Goal: Task Accomplishment & Management: Complete application form

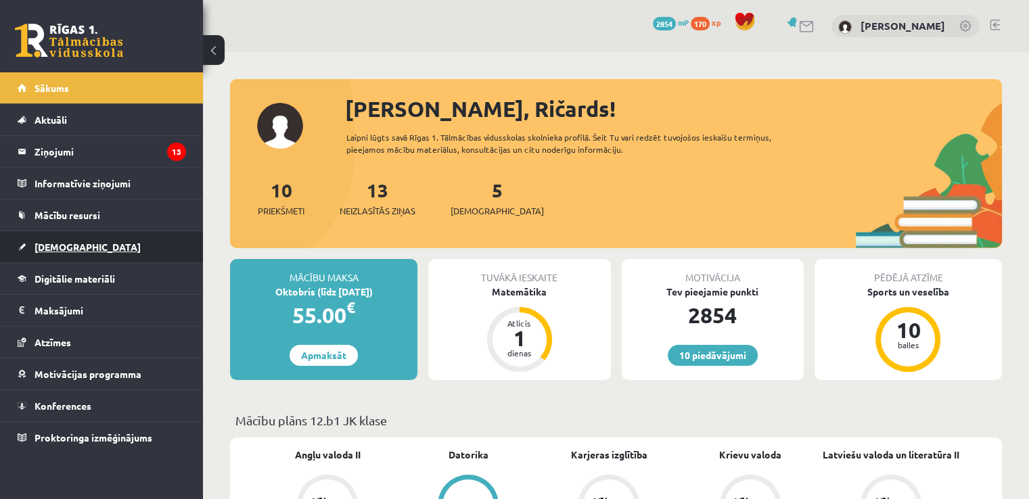
click at [85, 245] on link "[DEMOGRAPHIC_DATA]" at bounding box center [102, 246] width 168 height 31
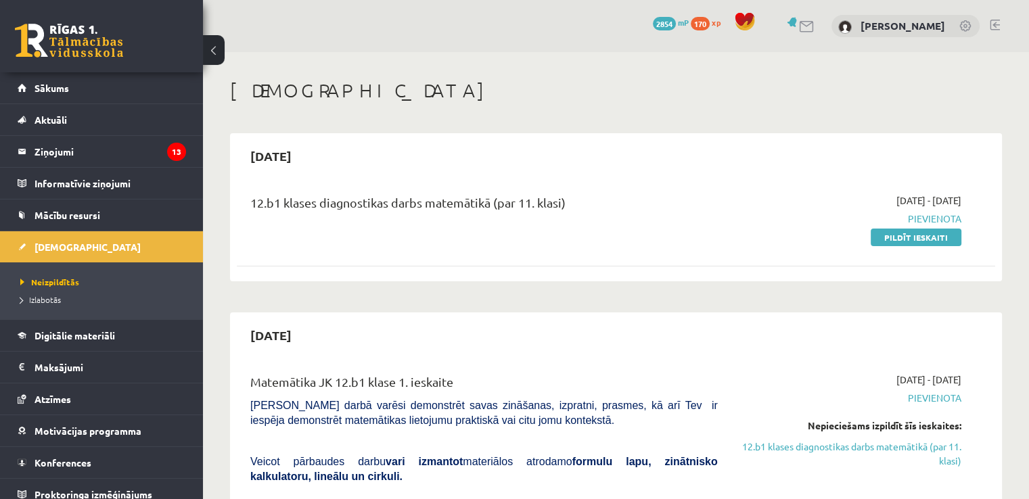
click at [866, 241] on div "[DATE] - [DATE] [GEOGRAPHIC_DATA] Pildīt ieskaiti" at bounding box center [849, 218] width 243 height 51
drag, startPoint x: 890, startPoint y: 241, endPoint x: 586, endPoint y: 82, distance: 343.3
click at [890, 241] on link "Pildīt ieskaiti" at bounding box center [915, 238] width 91 height 18
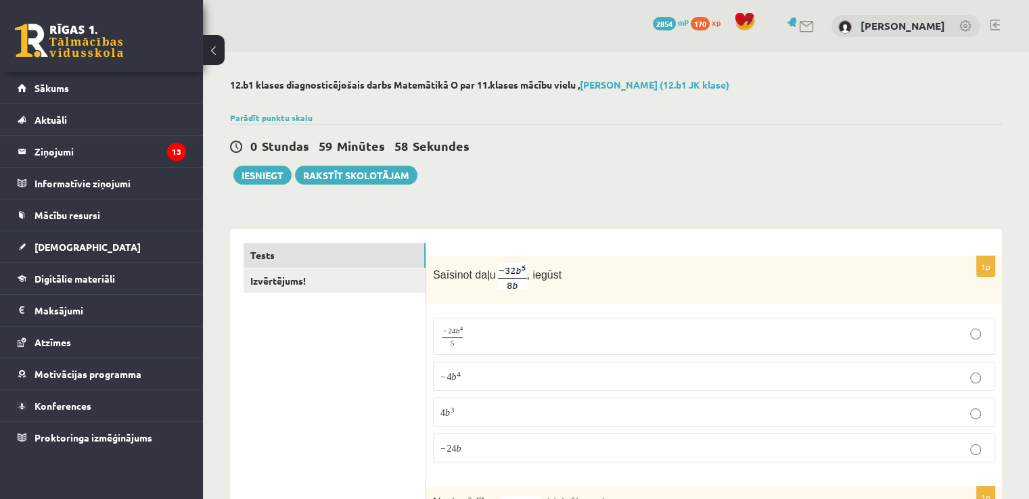
scroll to position [135, 0]
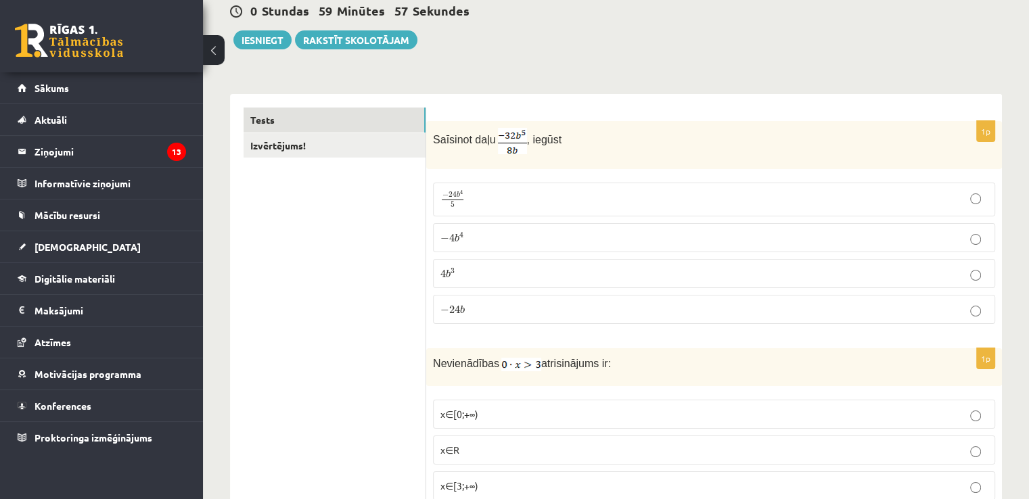
click at [500, 145] on img at bounding box center [512, 141] width 29 height 26
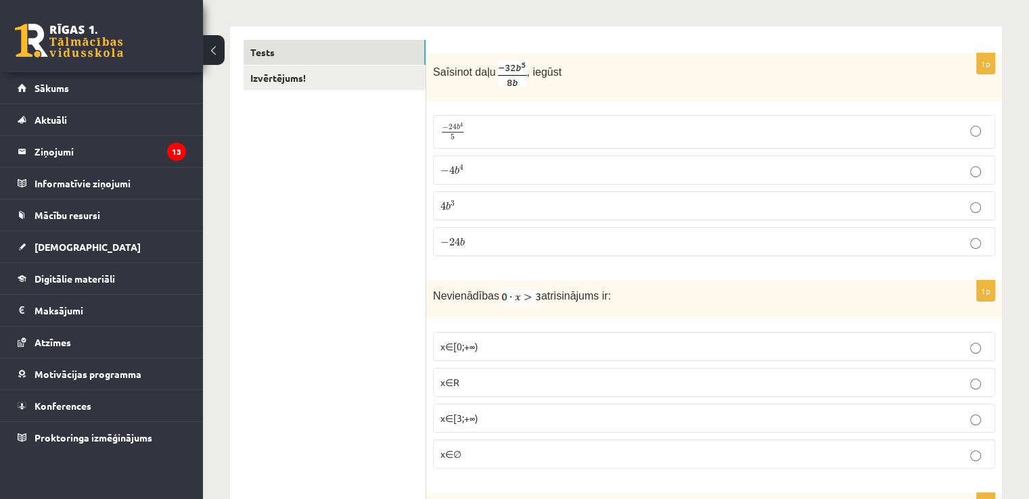
click at [633, 127] on p "− 24 b 4 5 − 24 b 4 5" at bounding box center [713, 131] width 547 height 19
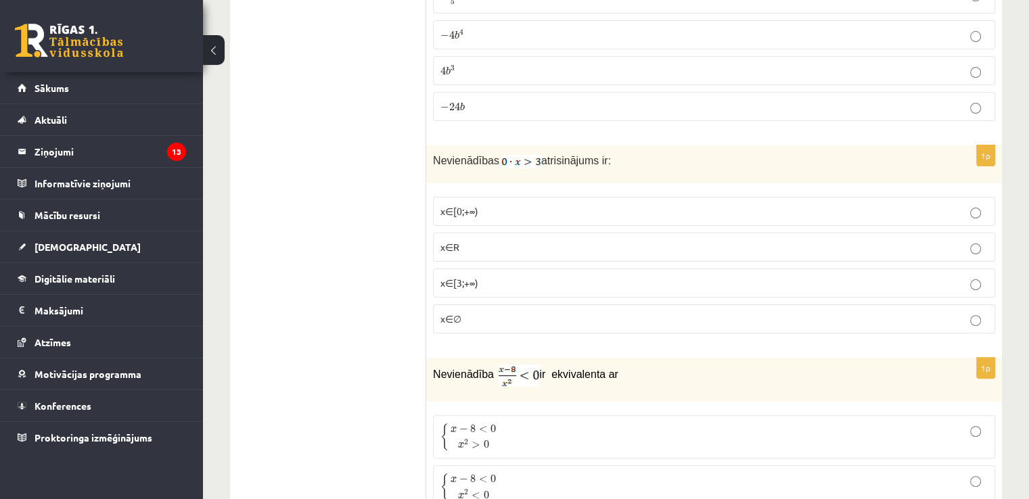
click at [475, 322] on p "x∈∅" at bounding box center [713, 319] width 547 height 14
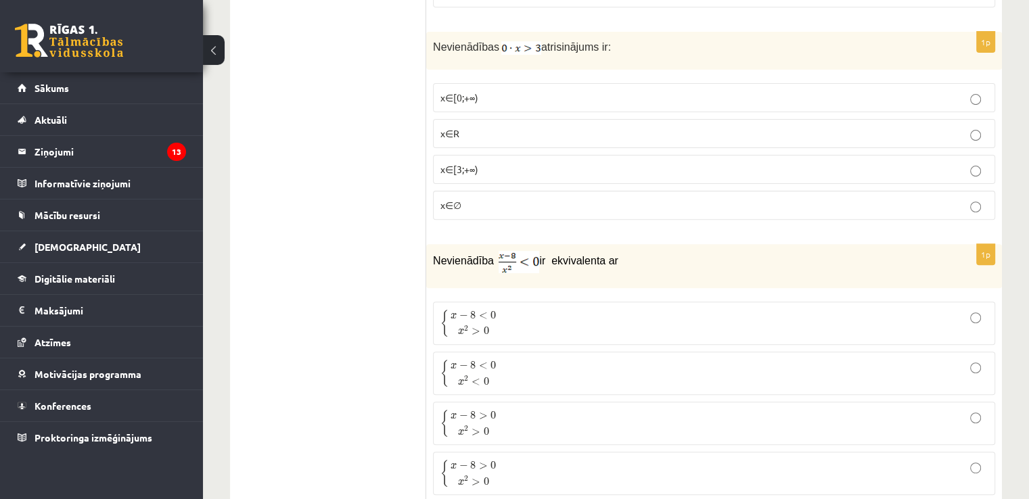
scroll to position [541, 0]
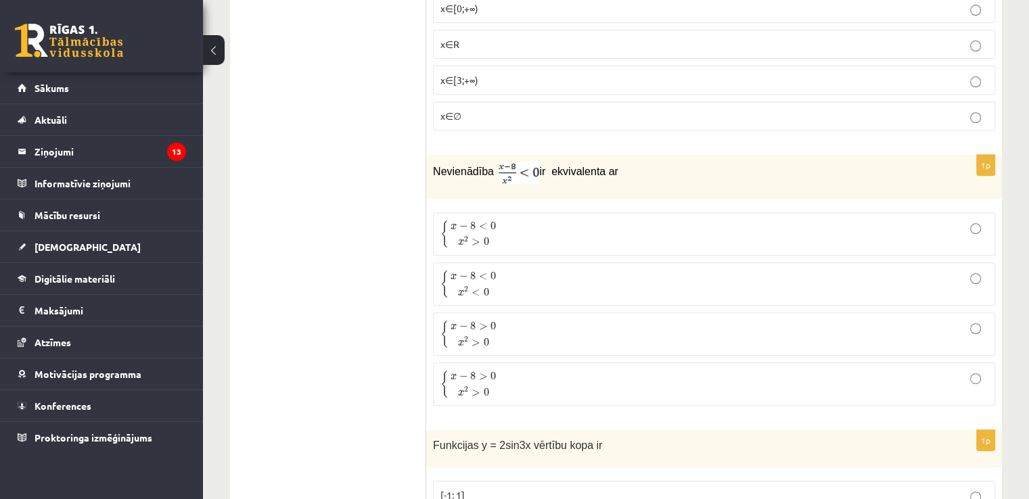
click at [500, 274] on p "{ x − 8 < 0 x 2 < 0 { x − 8 < 0 x 2 < 0" at bounding box center [713, 284] width 547 height 28
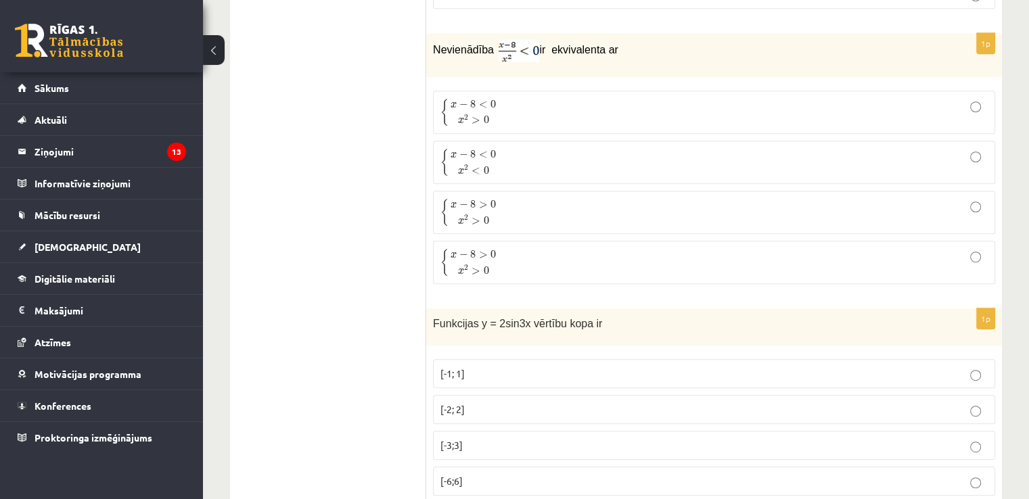
scroll to position [811, 0]
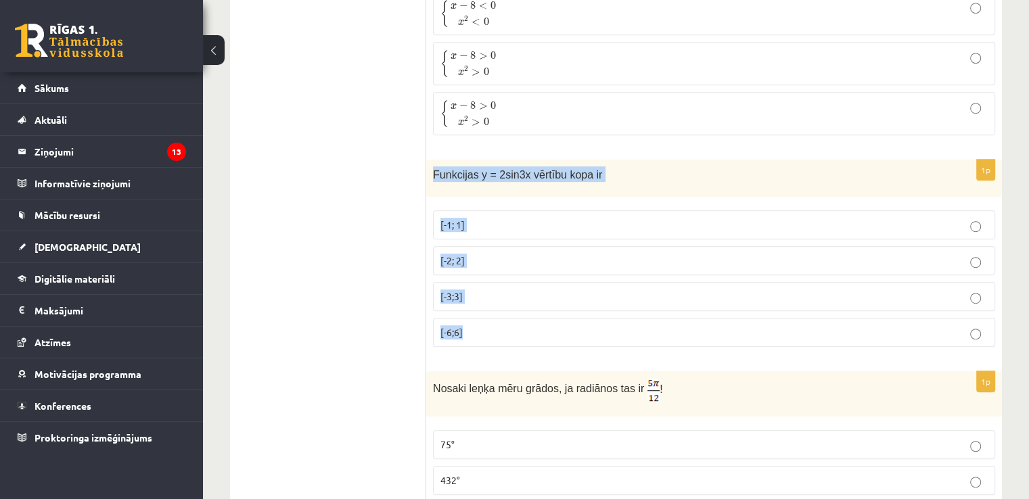
drag, startPoint x: 430, startPoint y: 170, endPoint x: 525, endPoint y: 320, distance: 176.9
click at [525, 320] on div "1p Funkcijas y = 2sin3x vērtību kopa ir [-1; 1] [-2; 2] [-3;3] [-6;6]" at bounding box center [713, 259] width 575 height 198
copy div "Funkcijas y = 2sin3x vērtību kopa ir [-1; 1] [-2; 2] [-3;3] [-6;6]"
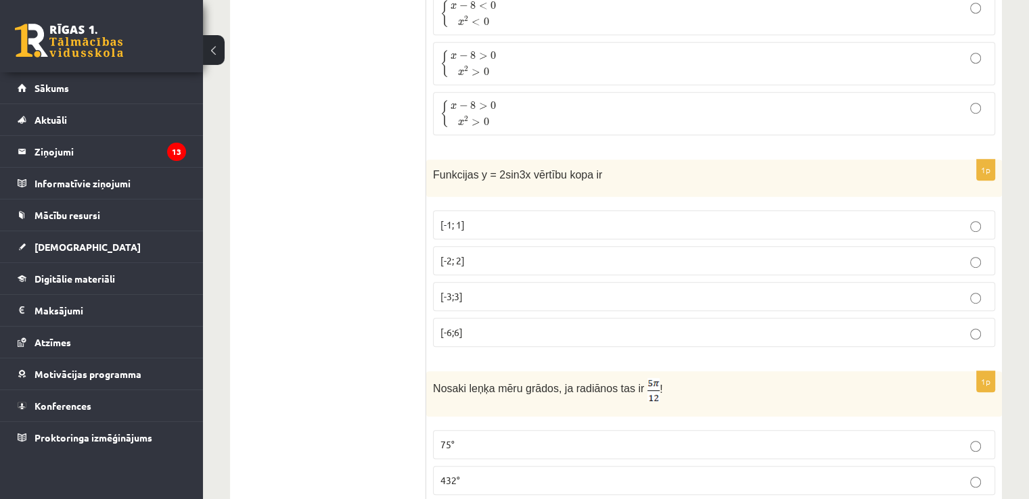
click at [443, 255] on span "[-2; 2]" at bounding box center [452, 260] width 24 height 12
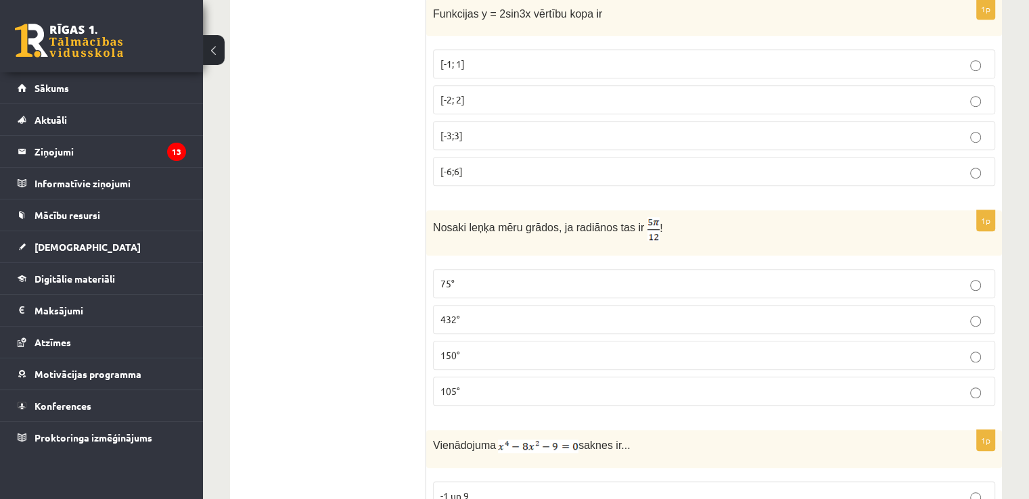
scroll to position [1014, 0]
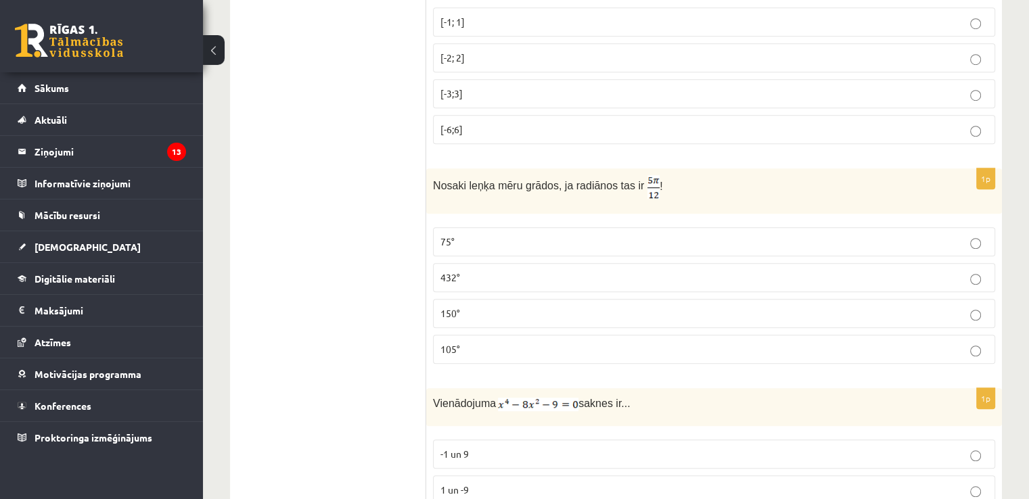
click at [644, 184] on p "Nosaki leņķa mēru grādos, ja radiānos tas ir !" at bounding box center [680, 187] width 494 height 24
click at [499, 350] on label "105°" at bounding box center [714, 349] width 562 height 29
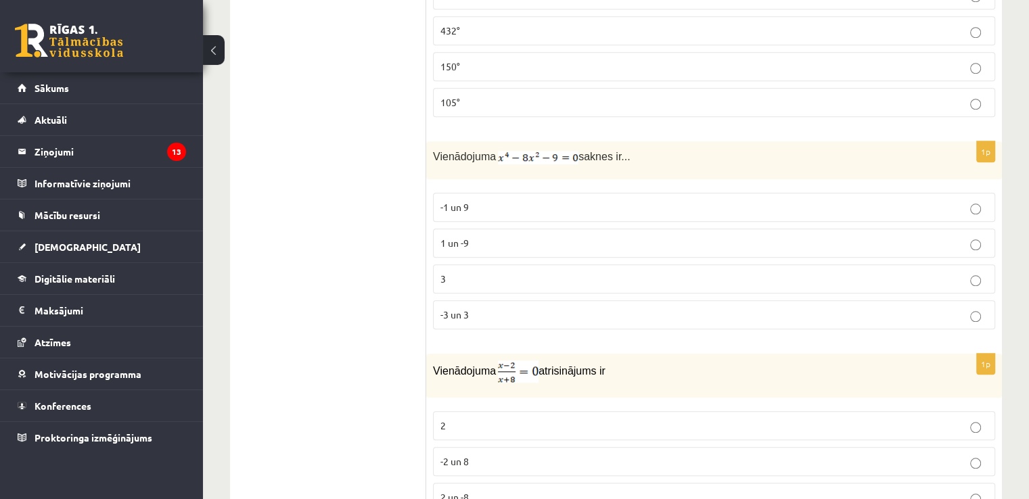
scroll to position [1285, 0]
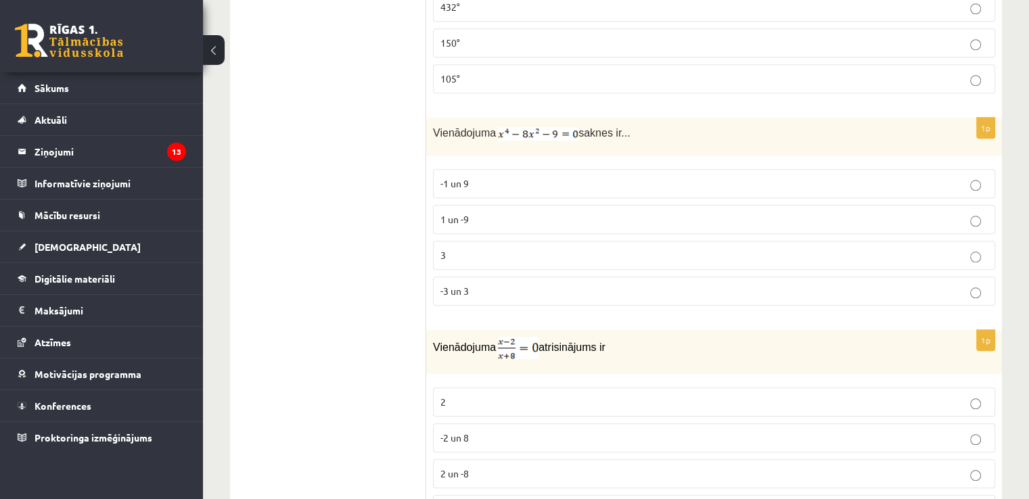
click at [481, 258] on label "3" at bounding box center [714, 255] width 562 height 29
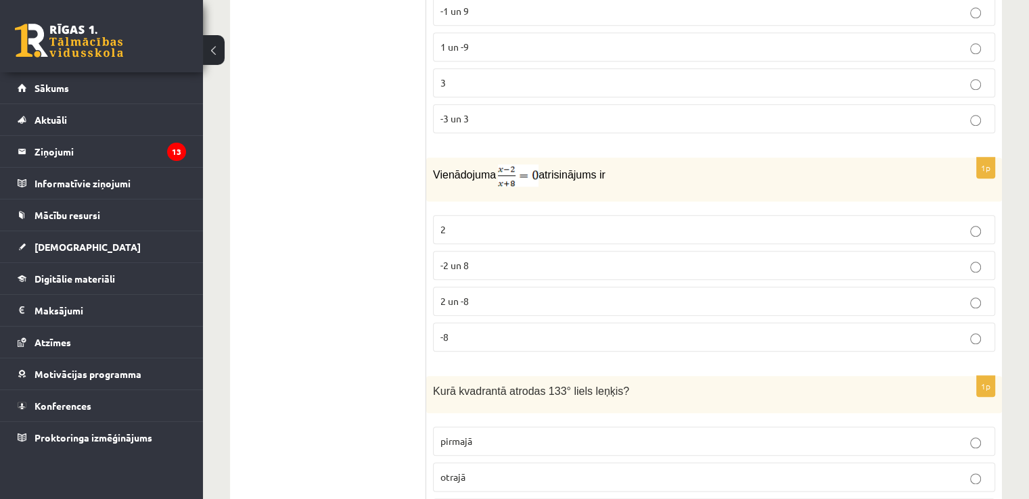
scroll to position [1488, 0]
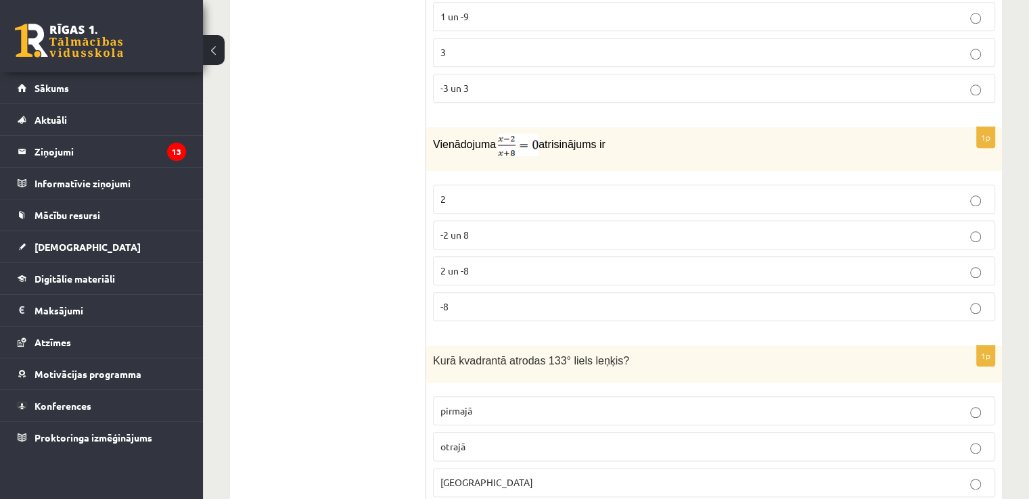
click at [475, 201] on label "2" at bounding box center [714, 199] width 562 height 29
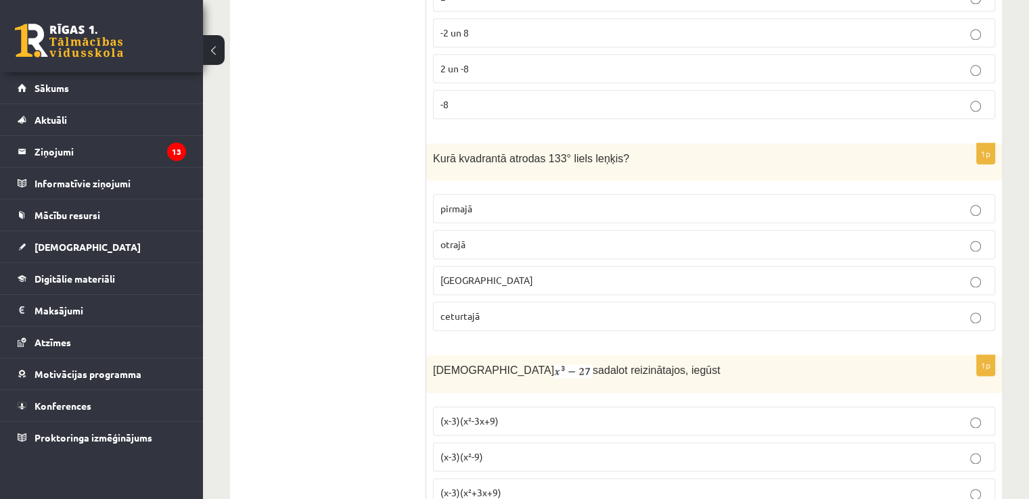
scroll to position [1691, 0]
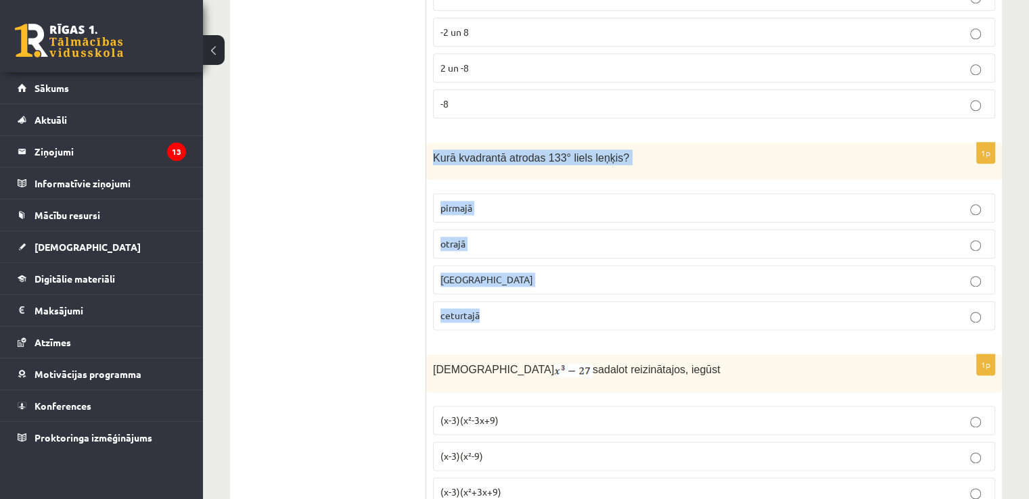
drag, startPoint x: 433, startPoint y: 147, endPoint x: 541, endPoint y: 291, distance: 180.1
click at [541, 291] on div "1p Kurā kvadrantā atrodas 133° liels leņķis? pirmajā otrajā trešajā ceturtajā" at bounding box center [713, 242] width 575 height 198
drag, startPoint x: 540, startPoint y: 291, endPoint x: 570, endPoint y: 298, distance: 31.3
click at [570, 301] on label "ceturtajā" at bounding box center [714, 315] width 562 height 29
copy div "Kurā kvadrantā atrodas 133° liels leņķis? pirmajā otrajā trešajā ceturtajā"
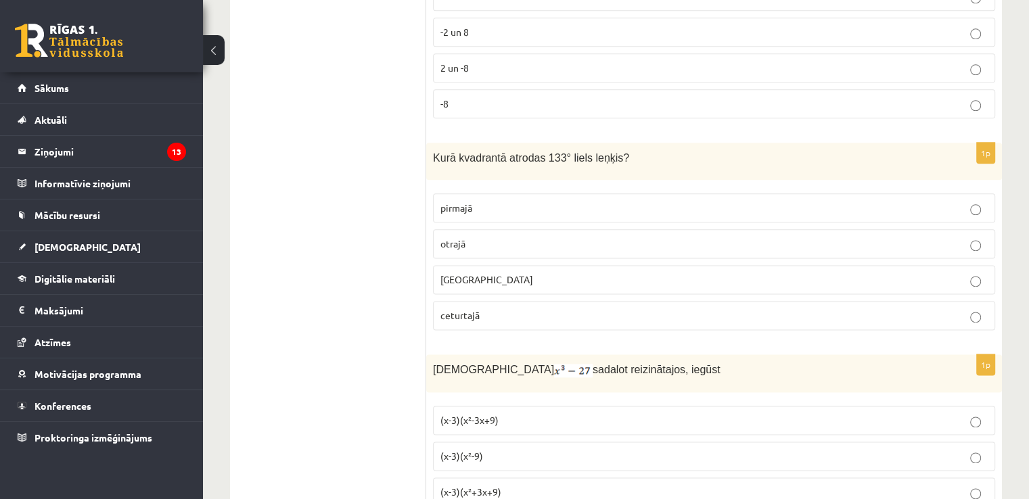
click at [444, 229] on label "otrajā" at bounding box center [714, 243] width 562 height 29
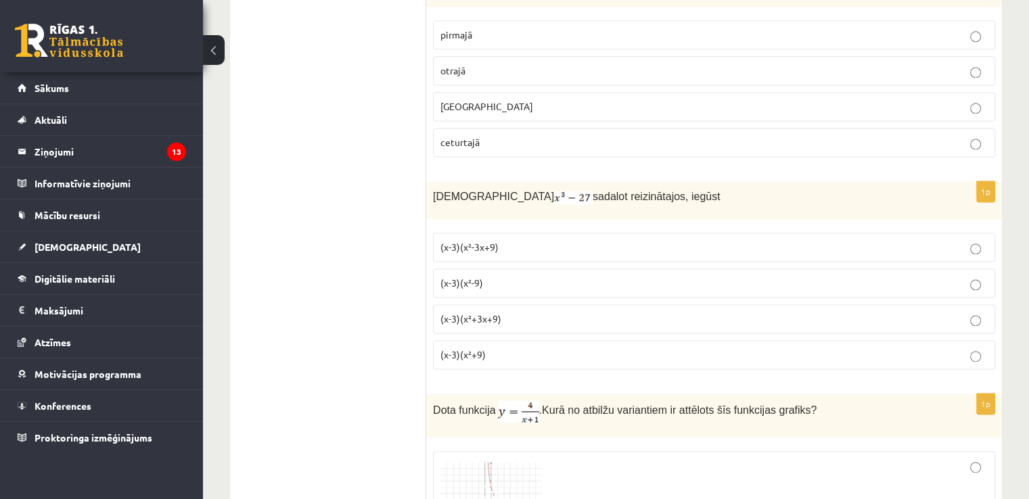
scroll to position [1893, 0]
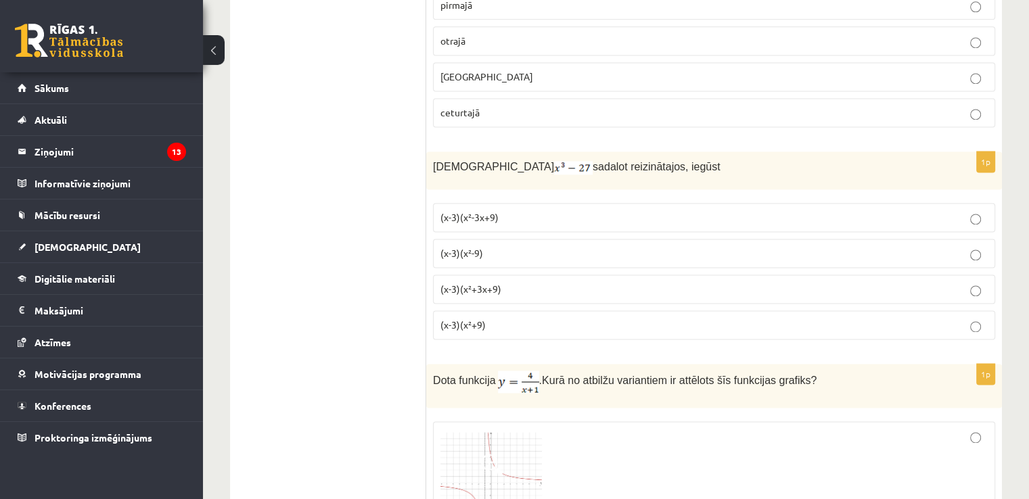
click at [501, 282] on p "(x-3)(x²+3x+9)" at bounding box center [713, 289] width 547 height 14
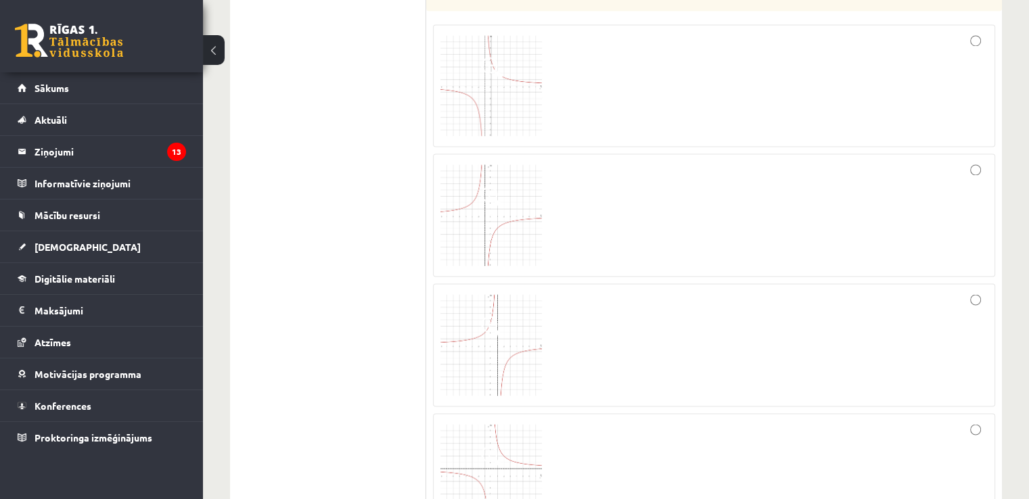
scroll to position [2299, 0]
click at [508, 333] on img at bounding box center [490, 335] width 101 height 101
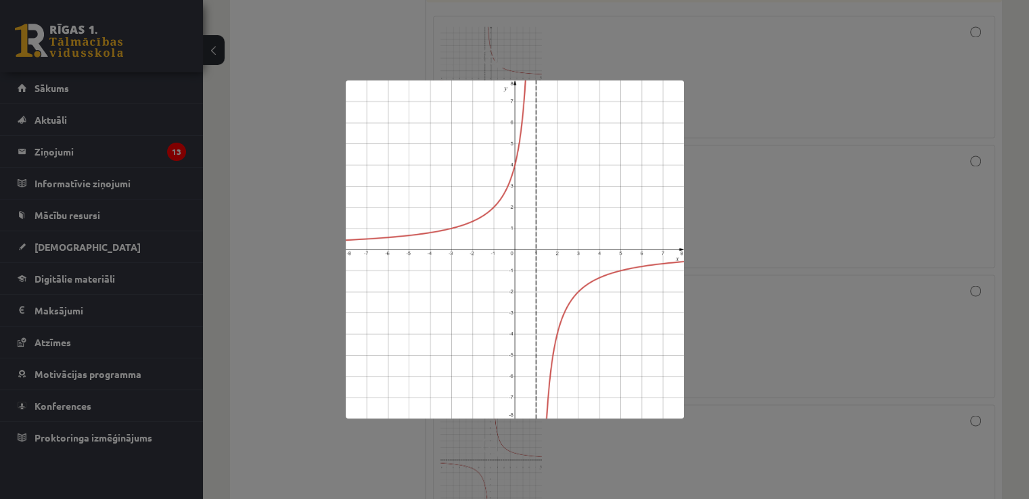
click at [699, 219] on div at bounding box center [514, 249] width 1029 height 499
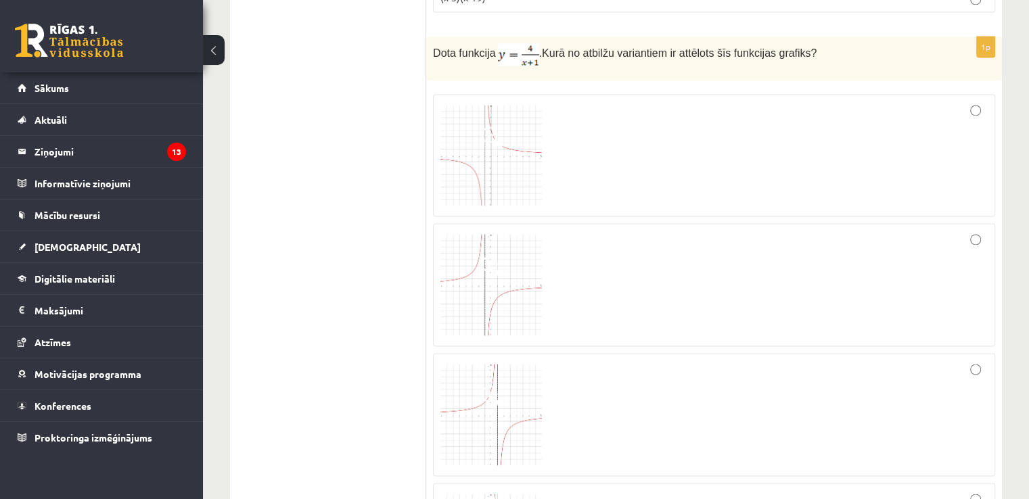
scroll to position [2164, 0]
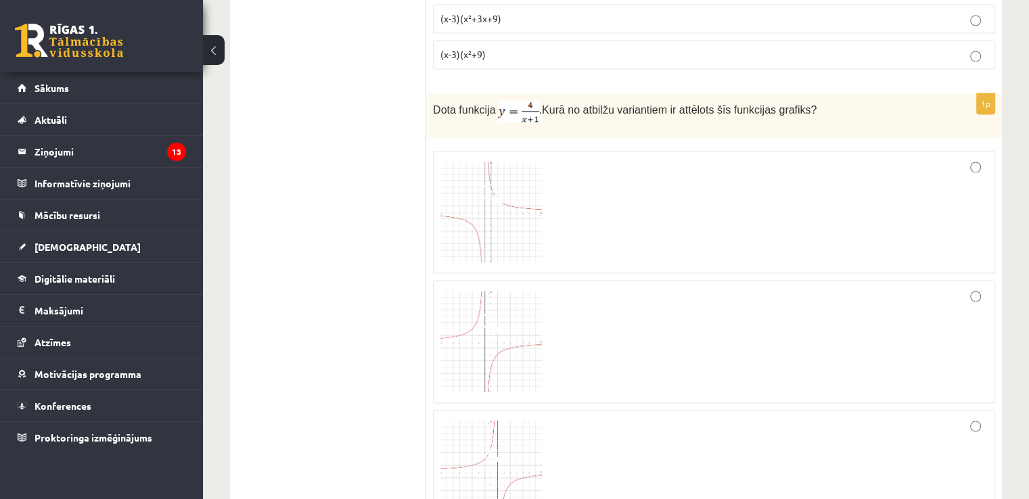
click at [491, 162] on img at bounding box center [490, 212] width 101 height 101
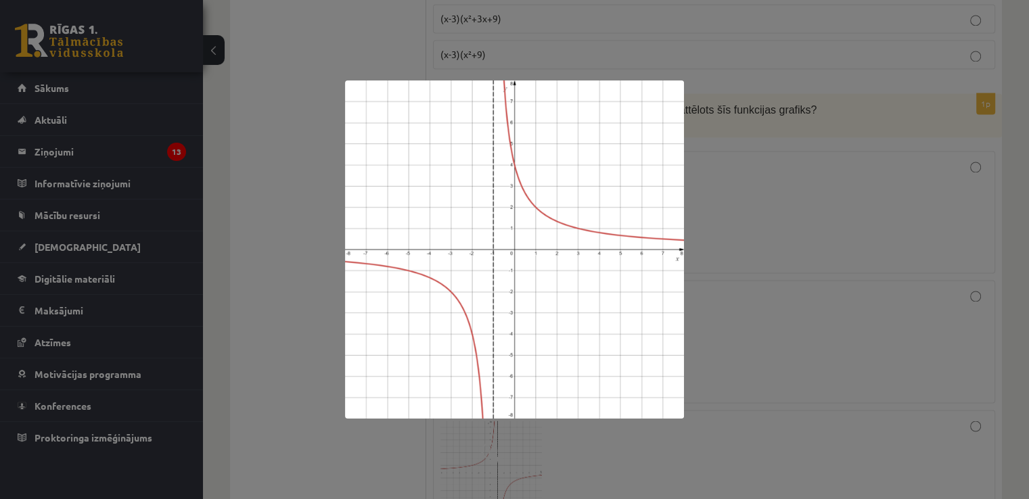
click at [733, 201] on div at bounding box center [514, 249] width 1029 height 499
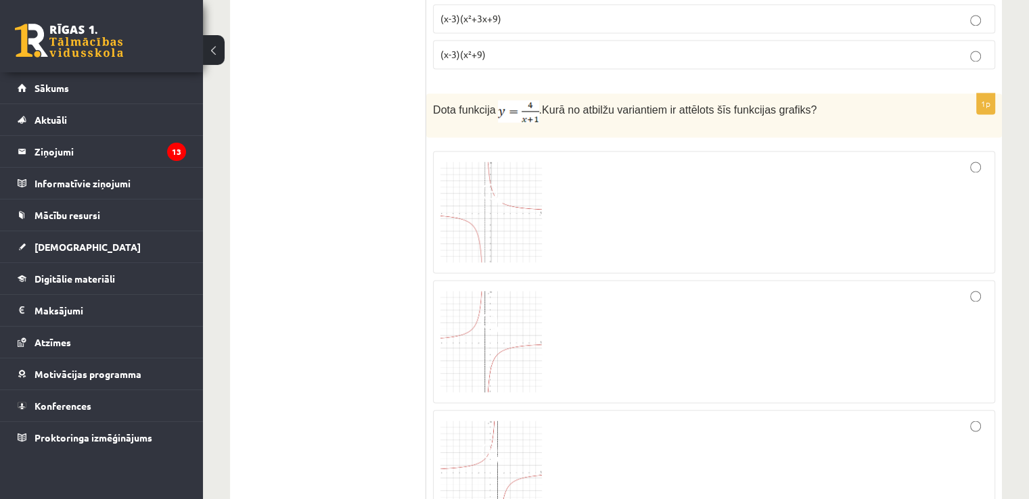
click at [484, 168] on img at bounding box center [490, 212] width 101 height 101
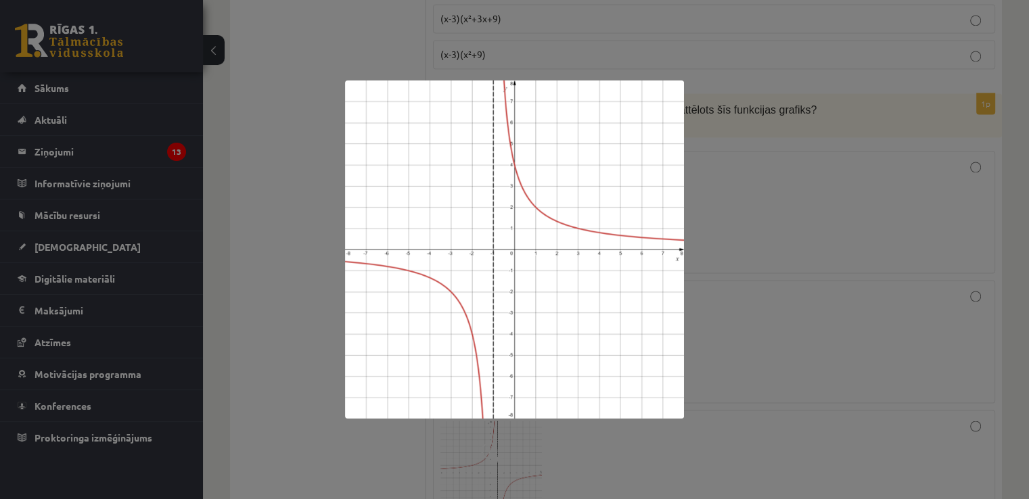
click at [771, 237] on div at bounding box center [514, 249] width 1029 height 499
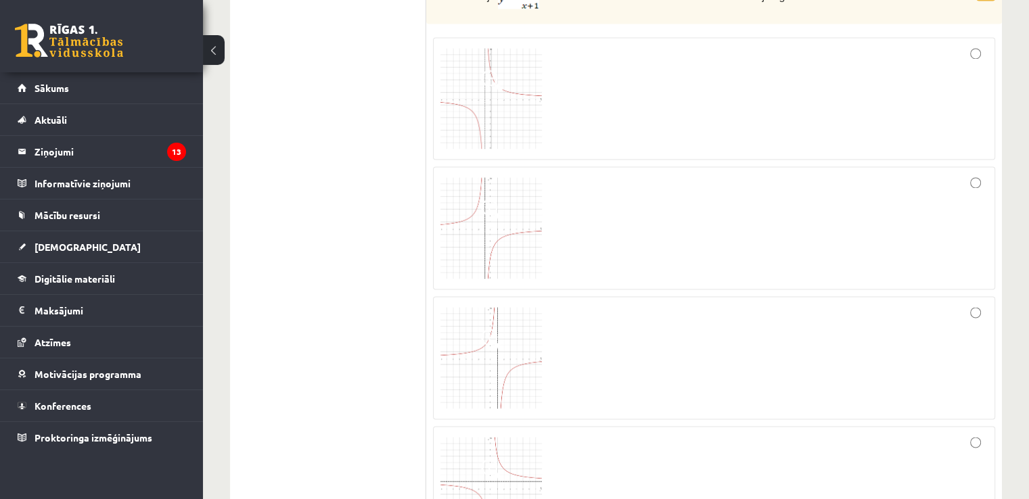
scroll to position [2299, 0]
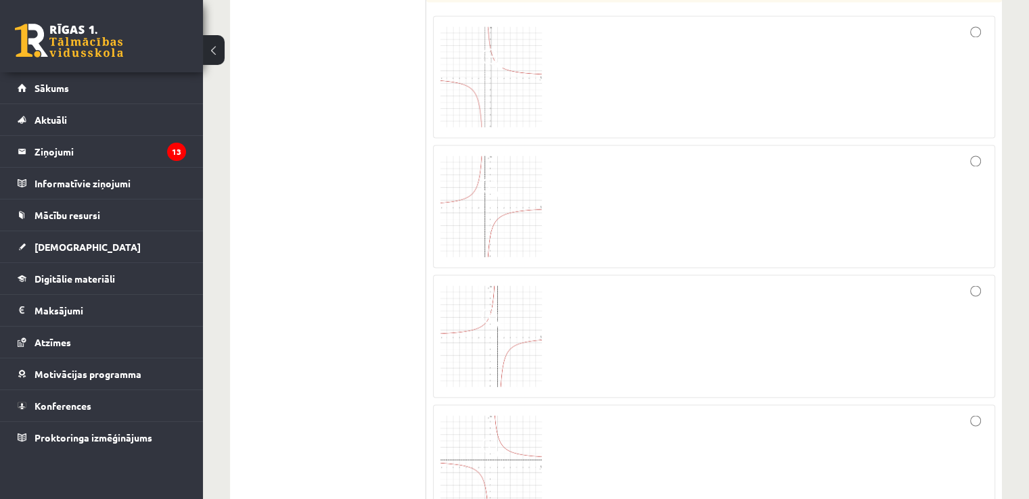
click at [506, 416] on img at bounding box center [490, 465] width 101 height 101
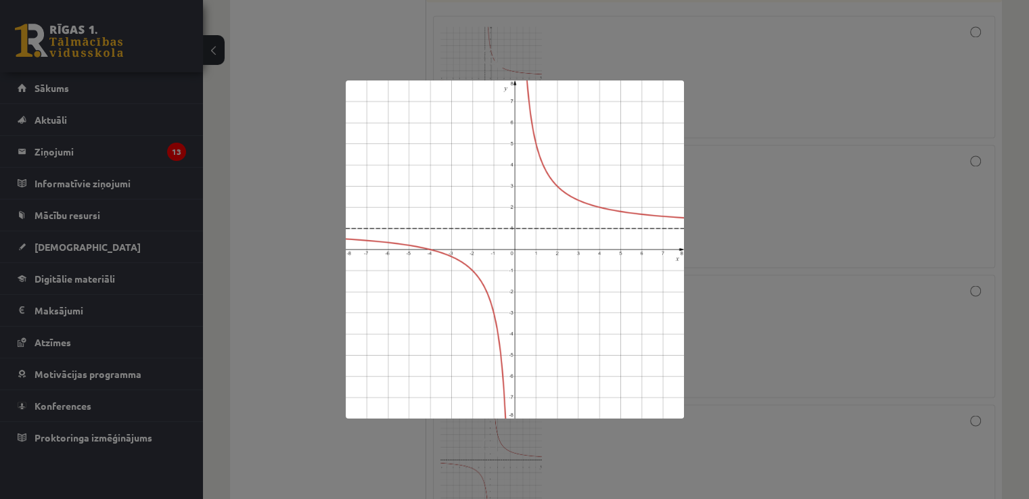
click at [695, 245] on div at bounding box center [514, 249] width 1029 height 499
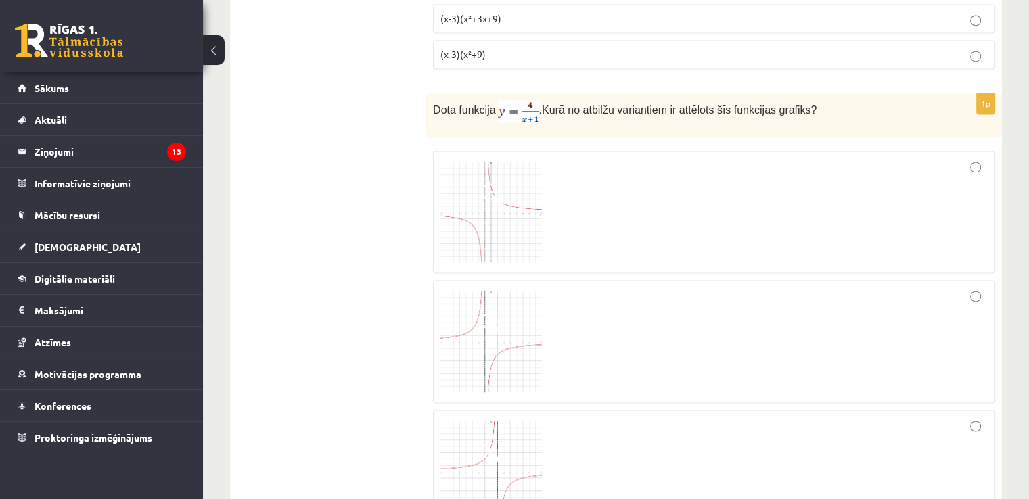
click at [728, 210] on div at bounding box center [713, 212] width 547 height 108
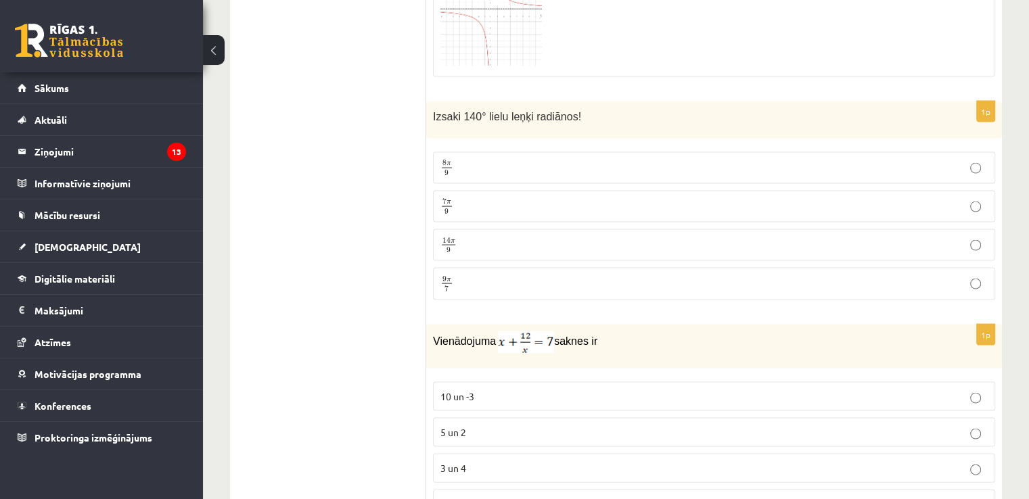
scroll to position [2773, 0]
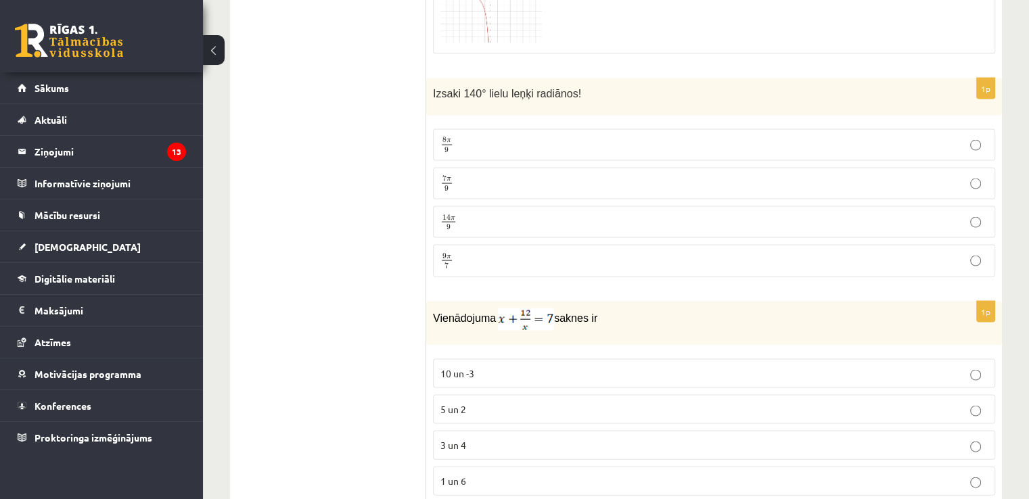
click at [466, 168] on label "7 π 9 7 π 9" at bounding box center [714, 184] width 562 height 32
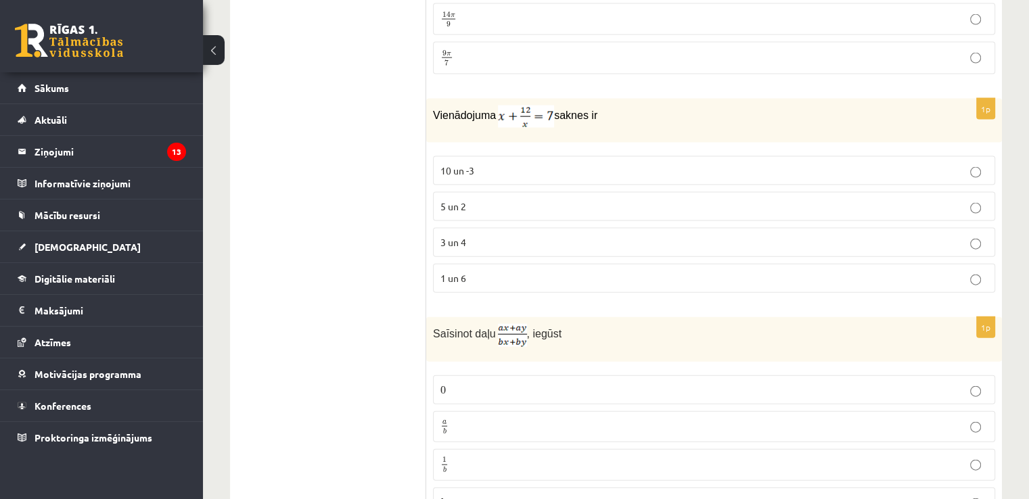
scroll to position [2908, 0]
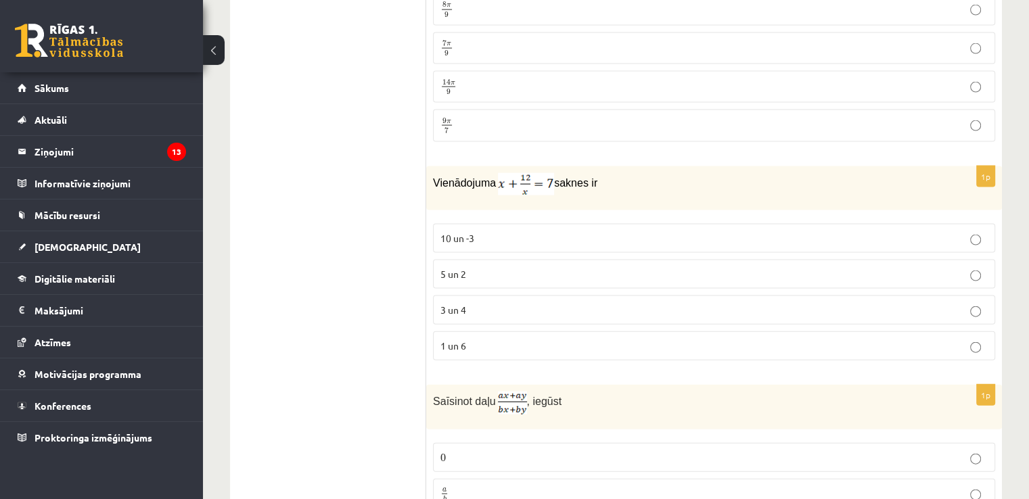
click at [471, 303] on p "3 un 4" at bounding box center [713, 310] width 547 height 14
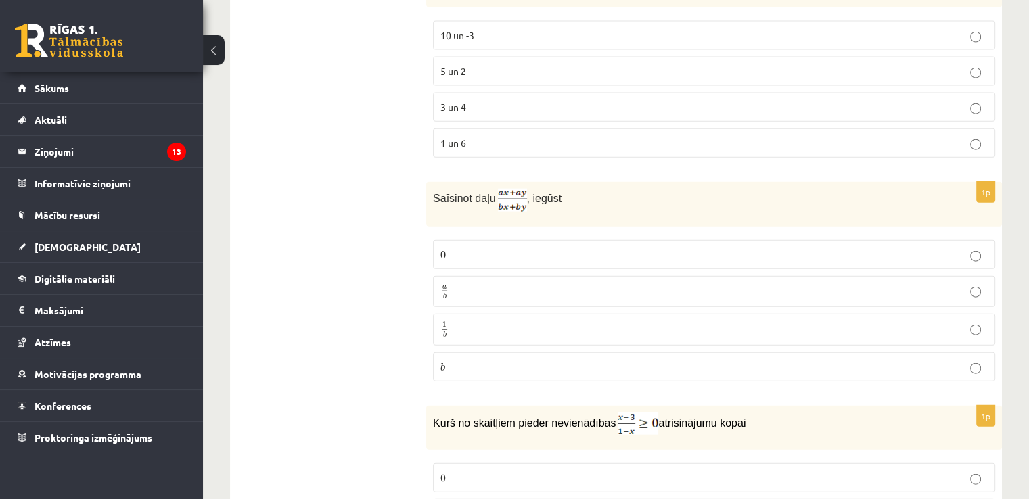
scroll to position [3178, 0]
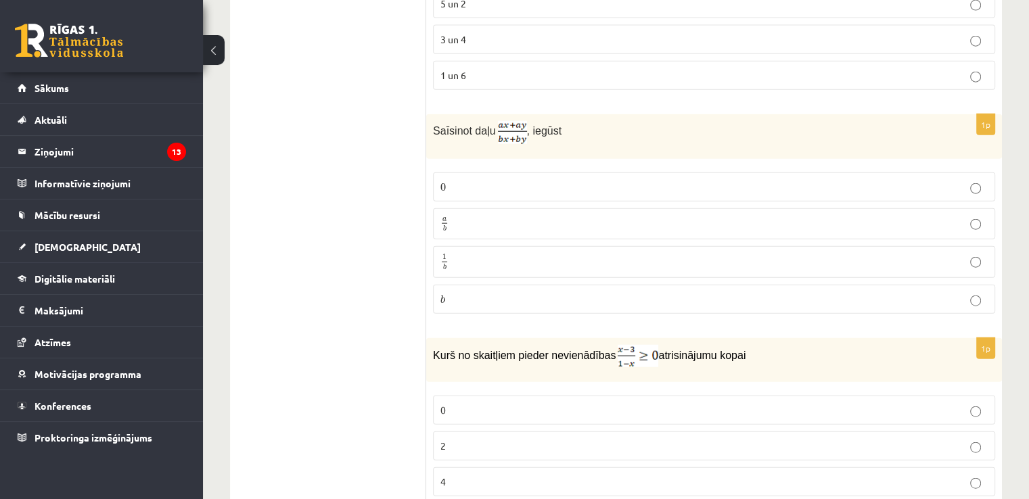
click at [590, 208] on label "a b a b" at bounding box center [714, 224] width 562 height 32
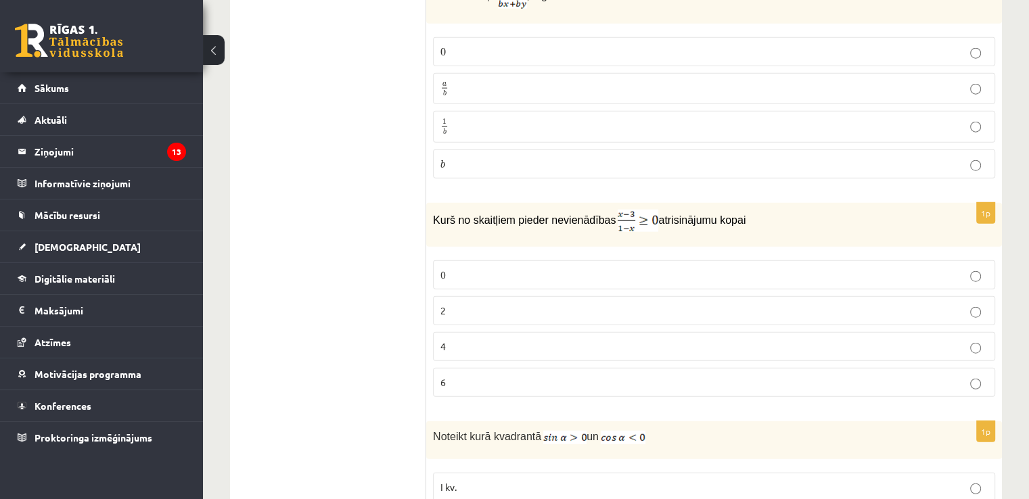
scroll to position [3381, 0]
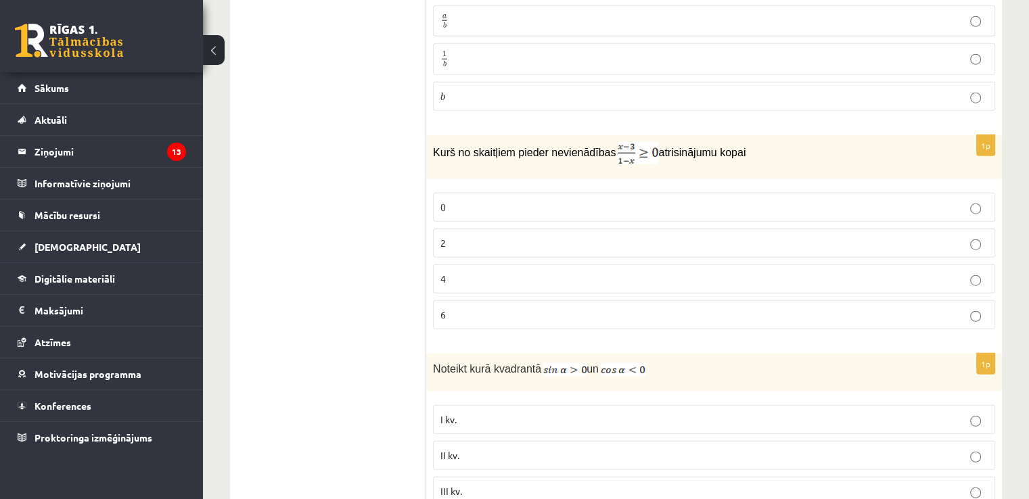
click at [560, 193] on label "0" at bounding box center [714, 207] width 562 height 29
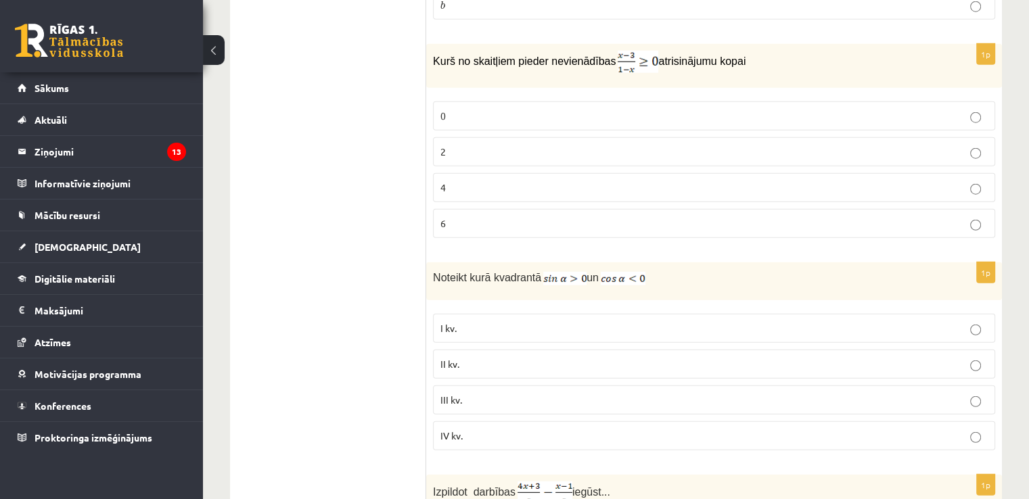
scroll to position [3652, 0]
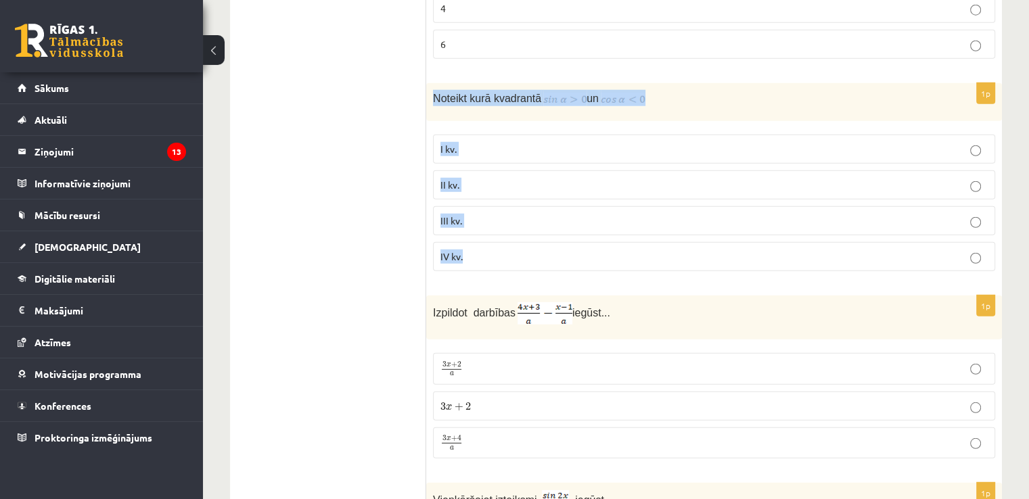
drag, startPoint x: 428, startPoint y: 79, endPoint x: 642, endPoint y: 243, distance: 270.1
click at [644, 243] on div "1p Noteikt kurā kvadrantā un I kv. II kv. III kv. IV kv." at bounding box center [713, 182] width 575 height 199
copy div "Noteikt kurā kvadrantā un I kv. II kv. III kv. IV kv."
click at [361, 55] on ul "Tests Izvērtējums!" at bounding box center [334, 29] width 183 height 6877
click at [463, 178] on p "II kv." at bounding box center [713, 185] width 547 height 14
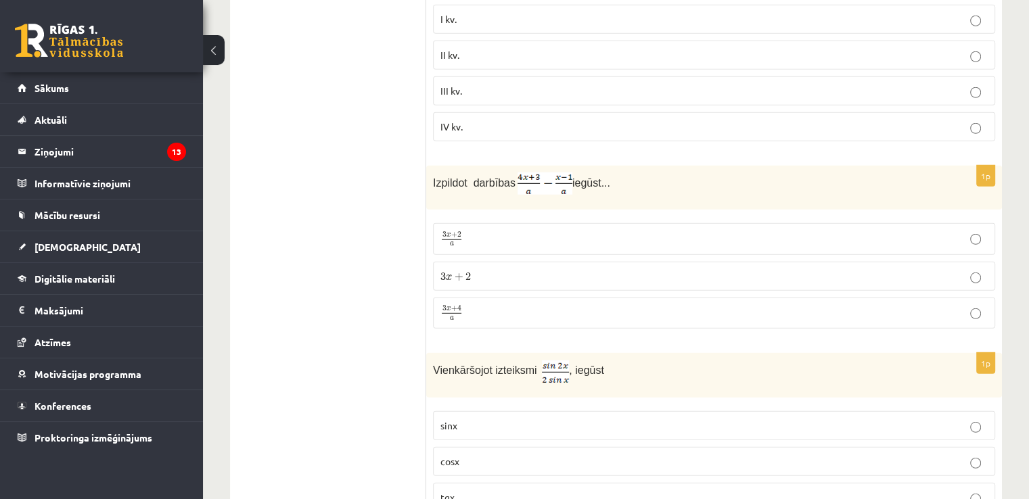
scroll to position [3787, 0]
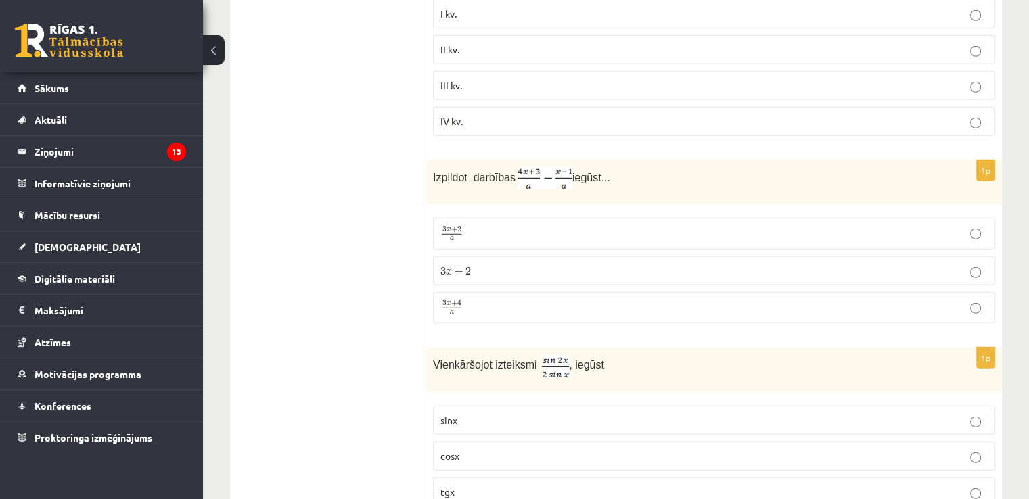
click at [475, 225] on p "3 x + 2 a 3 x + 2 a" at bounding box center [713, 233] width 547 height 16
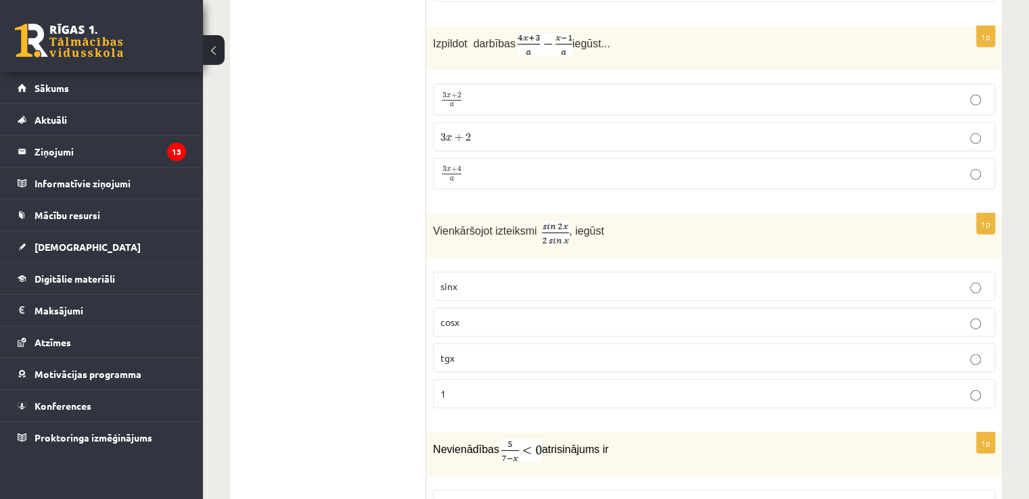
scroll to position [4057, 0]
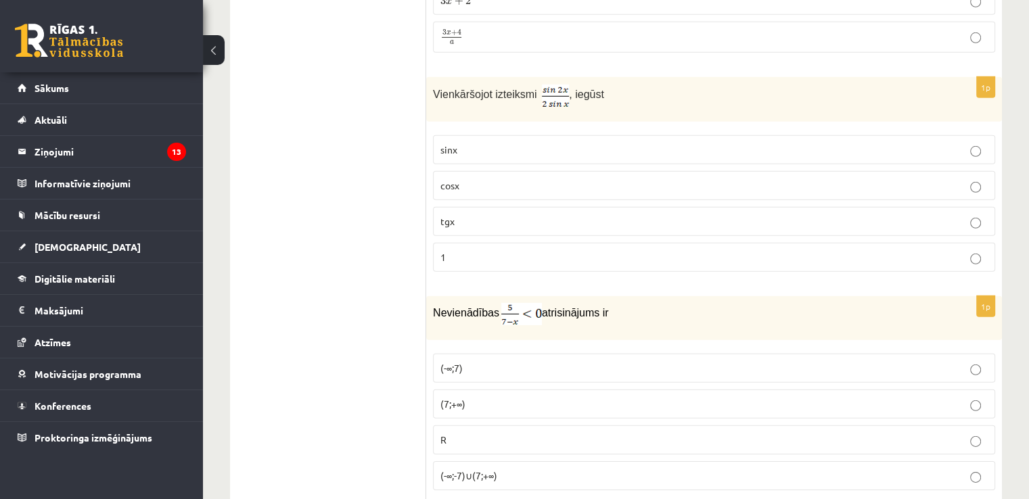
click at [457, 171] on label "cosx" at bounding box center [714, 185] width 562 height 29
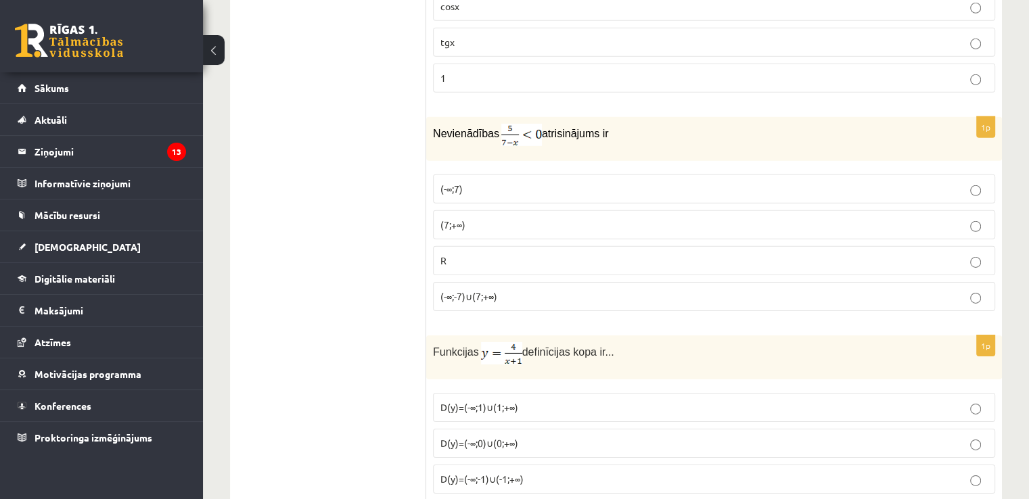
scroll to position [4260, 0]
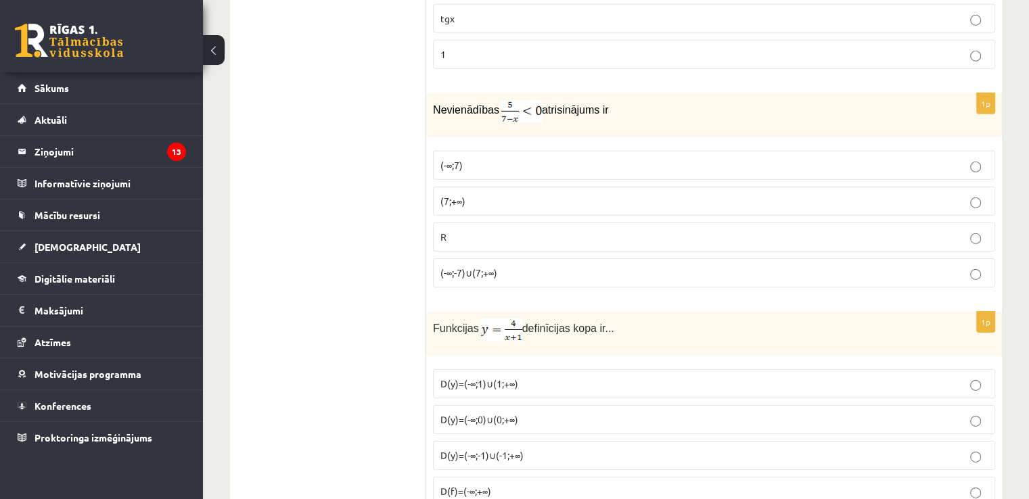
click at [468, 156] on label "(-∞;7)" at bounding box center [714, 165] width 562 height 29
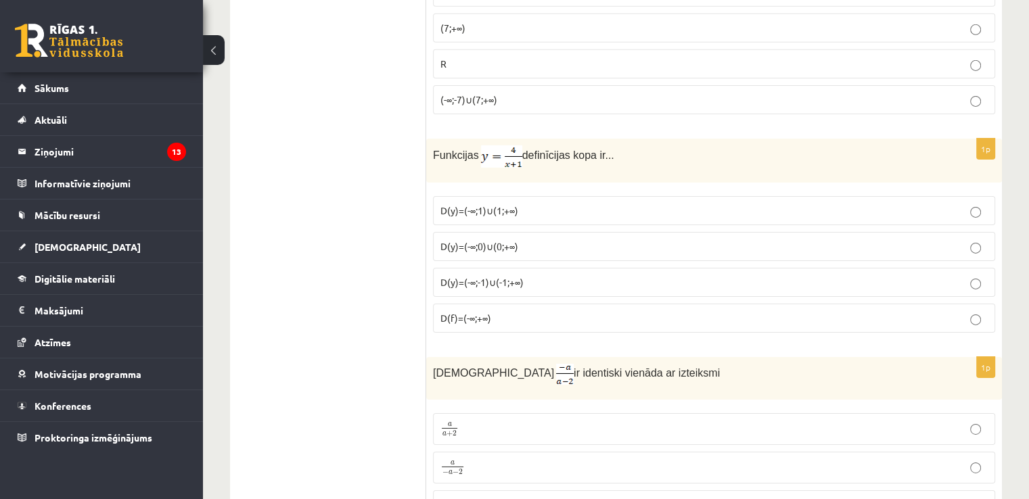
scroll to position [4463, 0]
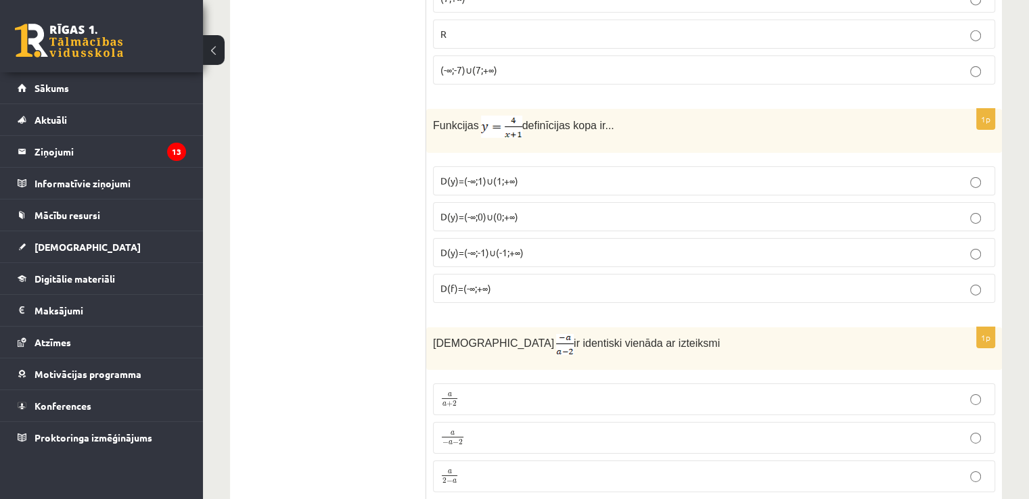
click at [493, 246] on span "D(y)=(-∞;-1)∪(-1;+∞)" at bounding box center [481, 252] width 83 height 12
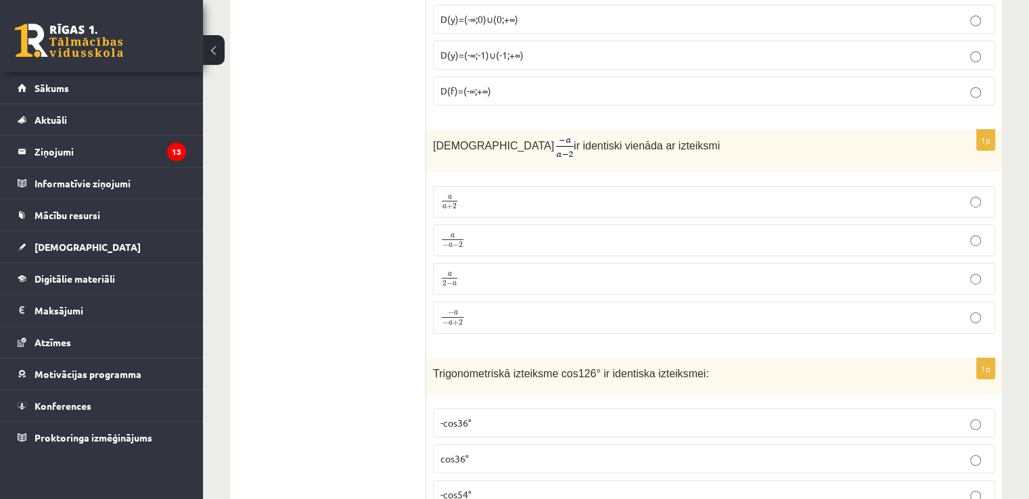
scroll to position [4666, 0]
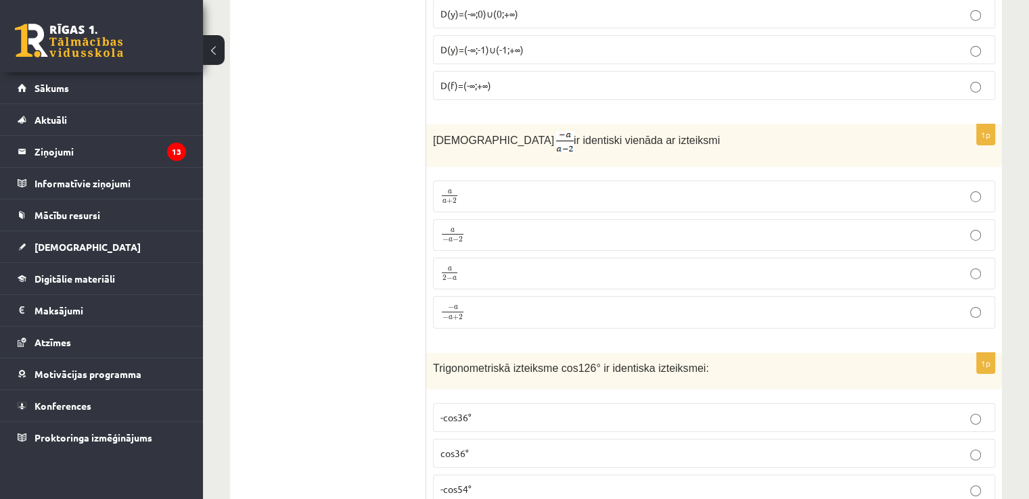
click at [484, 227] on p "a − a − 2 a − a − 2" at bounding box center [713, 235] width 547 height 17
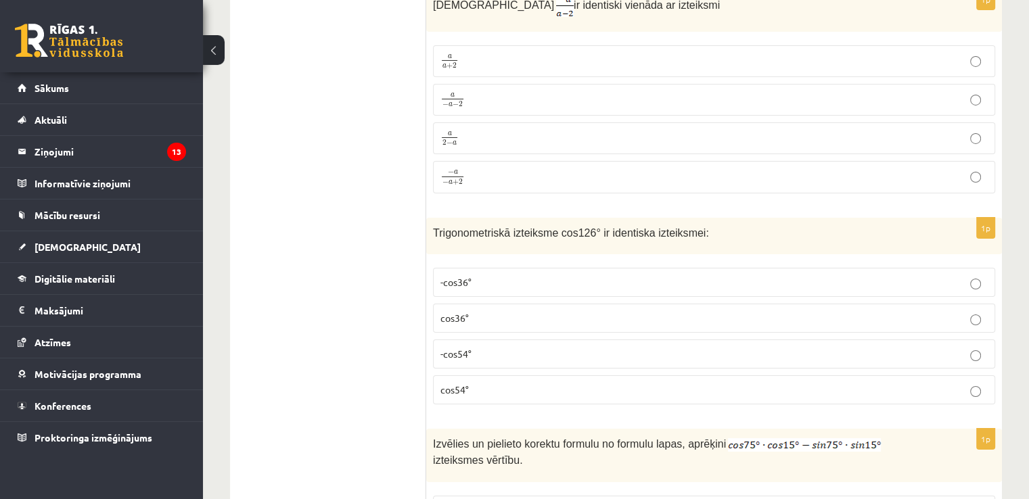
scroll to position [4937, 0]
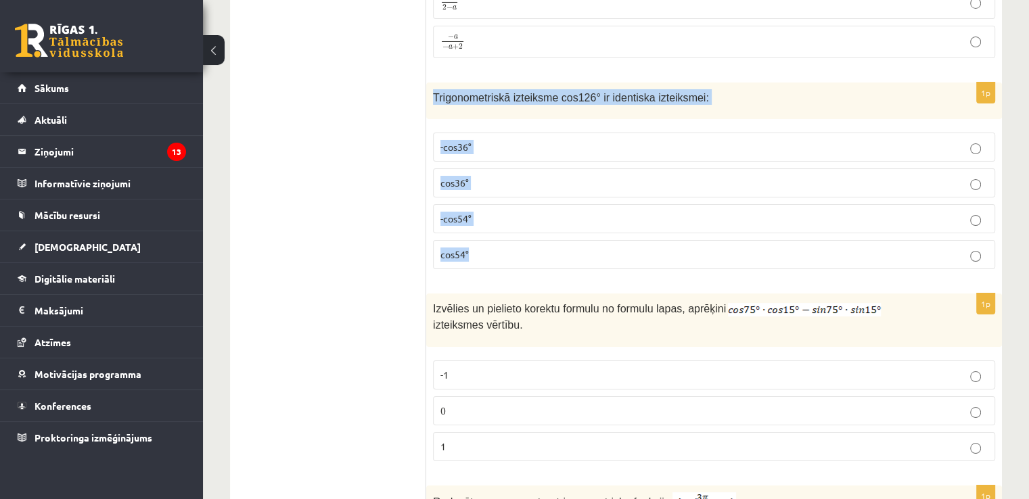
drag, startPoint x: 491, startPoint y: 99, endPoint x: 509, endPoint y: 224, distance: 126.3
click at [509, 224] on div "1p Trigonometriskā izteiksme cos126° ir identiska izteiksmei: -cos36° cos36° -c…" at bounding box center [713, 182] width 575 height 198
copy div "Trigonometriskā izteiksme cos126° ir identiska izteiksmei: -cos36° cos36° -cos5…"
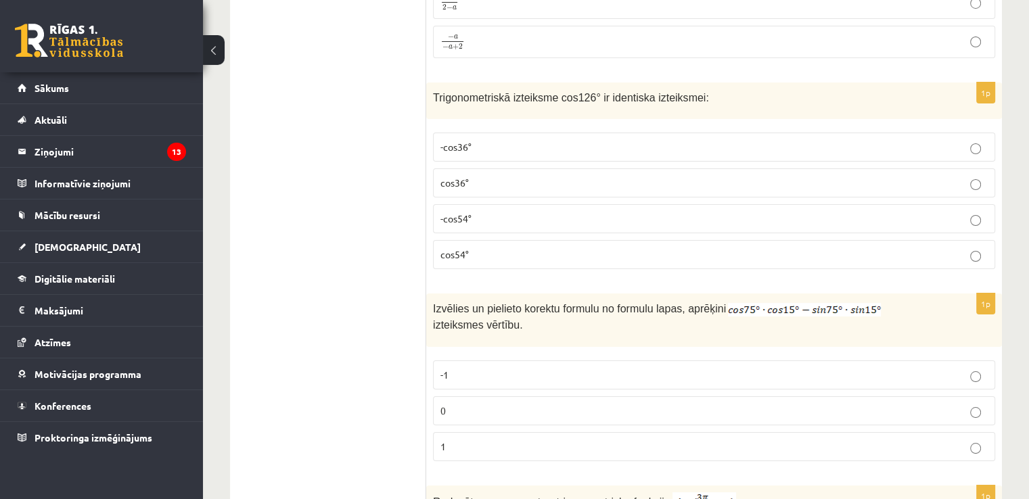
drag, startPoint x: 400, startPoint y: 228, endPoint x: 418, endPoint y: 218, distance: 20.6
click at [506, 248] on p "cos54°" at bounding box center [713, 255] width 547 height 14
click at [481, 212] on p "-cos54°" at bounding box center [713, 219] width 547 height 14
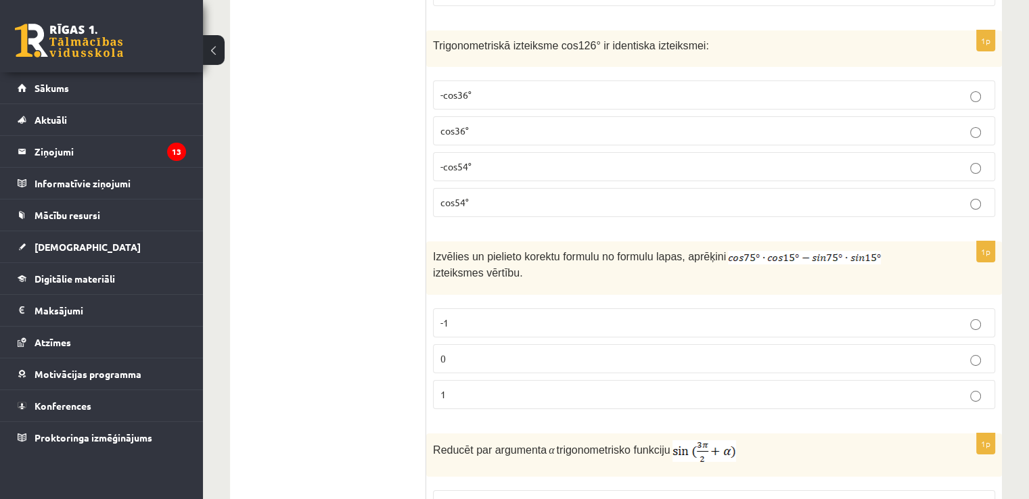
scroll to position [5072, 0]
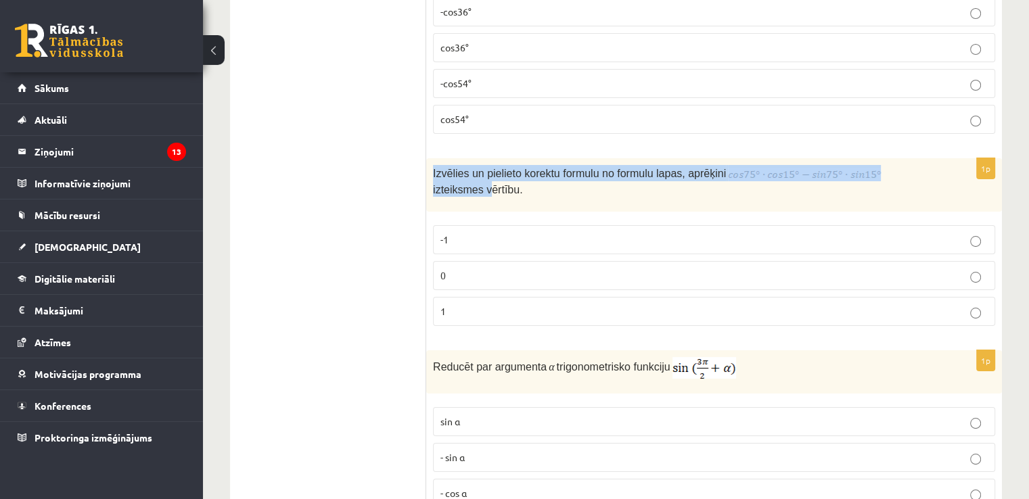
drag, startPoint x: 427, startPoint y: 143, endPoint x: 417, endPoint y: 155, distance: 16.3
click at [433, 160] on div "Izvēlies un pielieto korektu formulu no formulu lapas, aprēķini izteiksmes vērt…" at bounding box center [713, 184] width 575 height 53
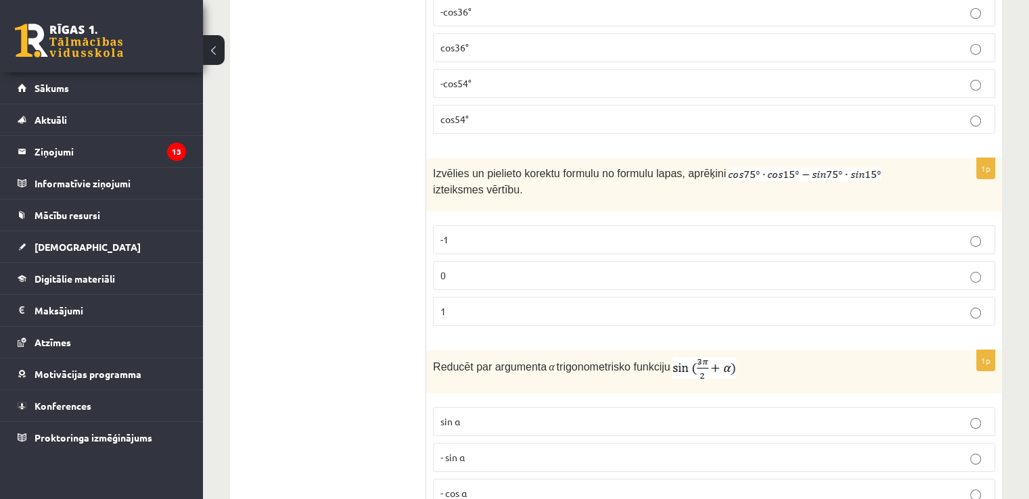
click at [498, 261] on label "0" at bounding box center [714, 275] width 562 height 29
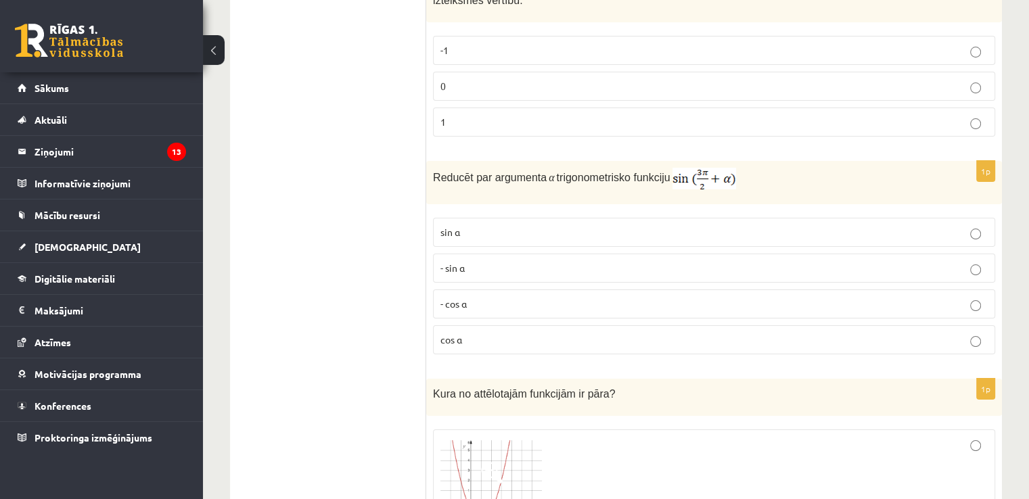
scroll to position [5275, 0]
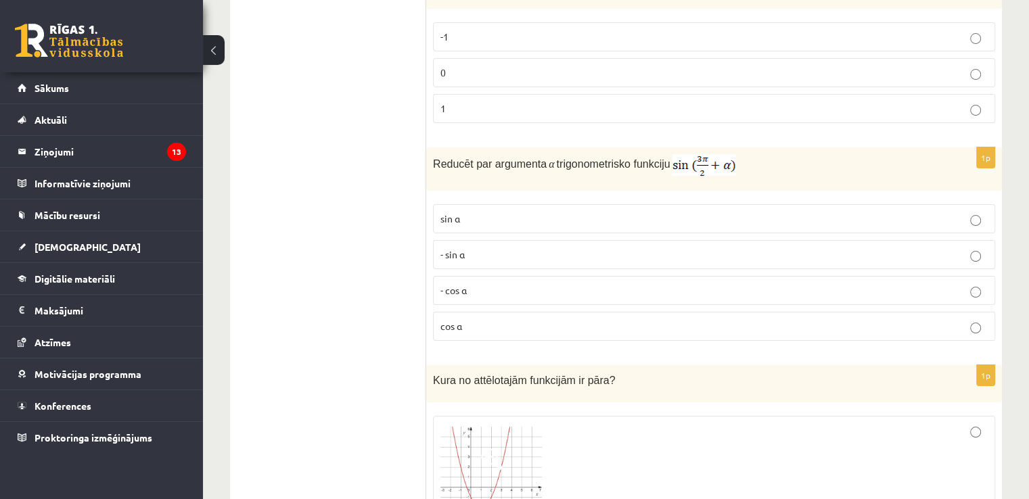
click at [476, 283] on p "- cos ⁡α" at bounding box center [713, 290] width 547 height 14
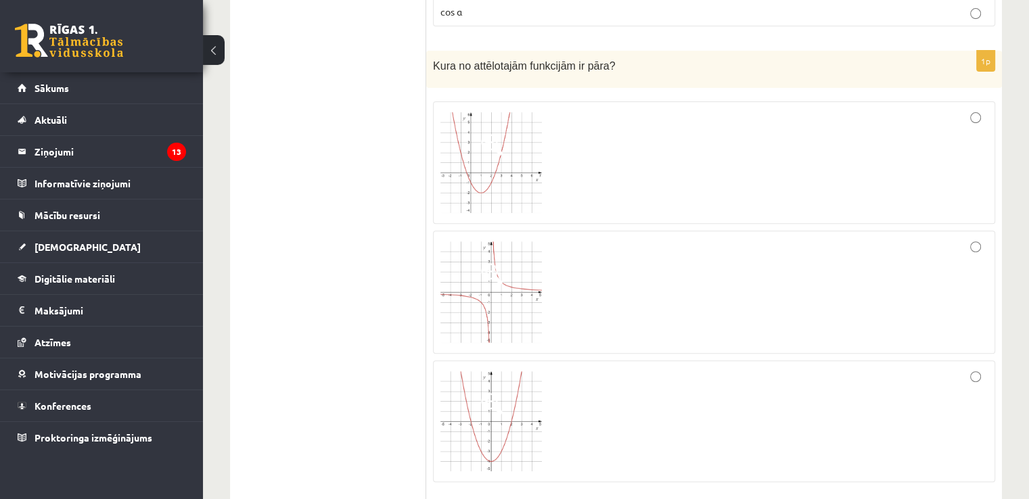
scroll to position [5613, 0]
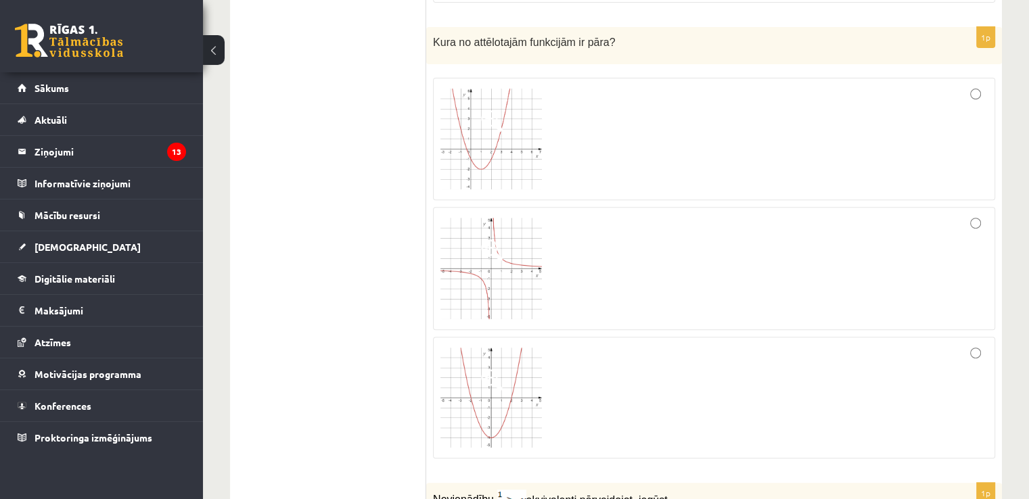
click at [479, 348] on img at bounding box center [490, 398] width 101 height 100
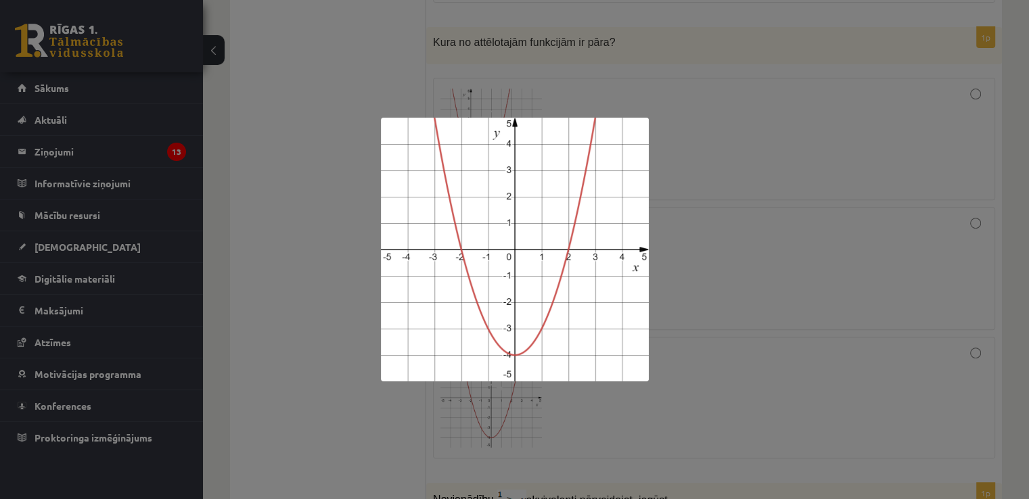
drag, startPoint x: 281, startPoint y: 358, endPoint x: 346, endPoint y: 351, distance: 65.9
click at [282, 354] on div at bounding box center [514, 249] width 1029 height 499
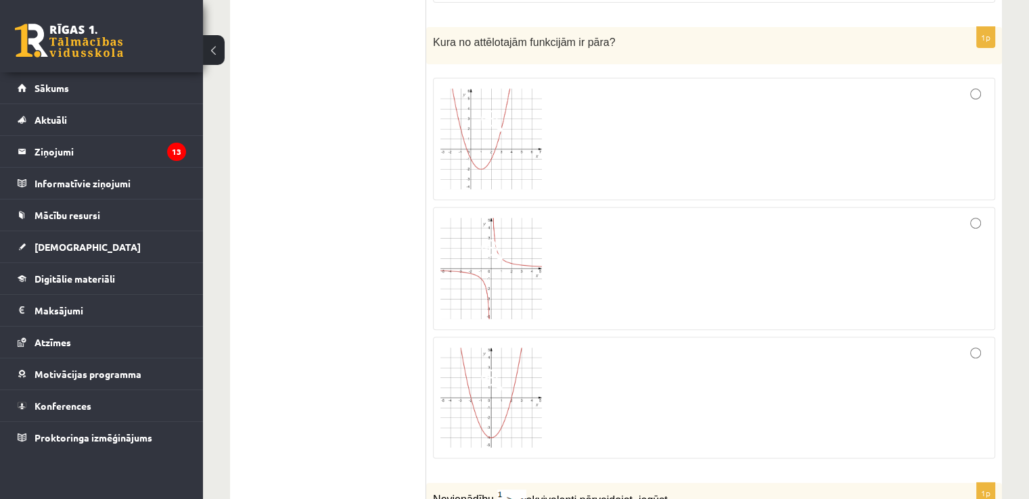
click at [651, 397] on div at bounding box center [713, 397] width 547 height 107
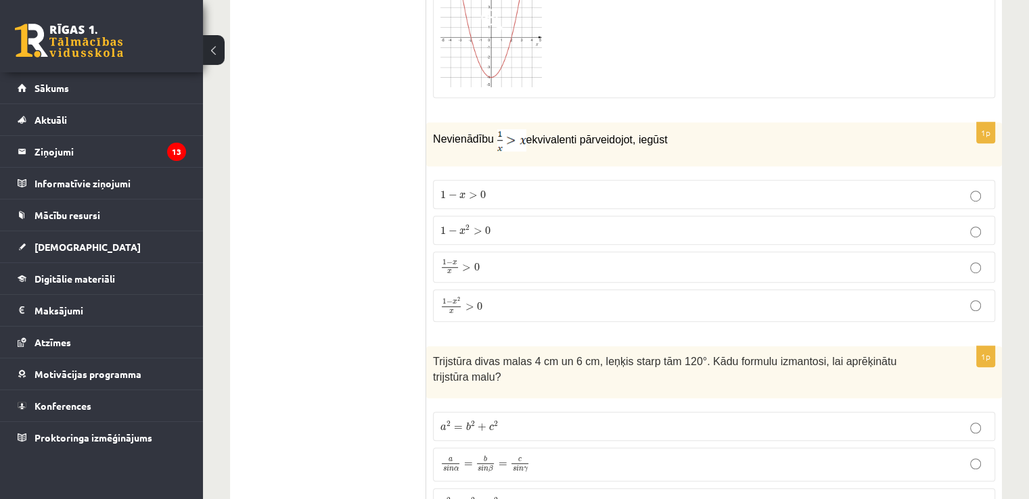
scroll to position [5951, 0]
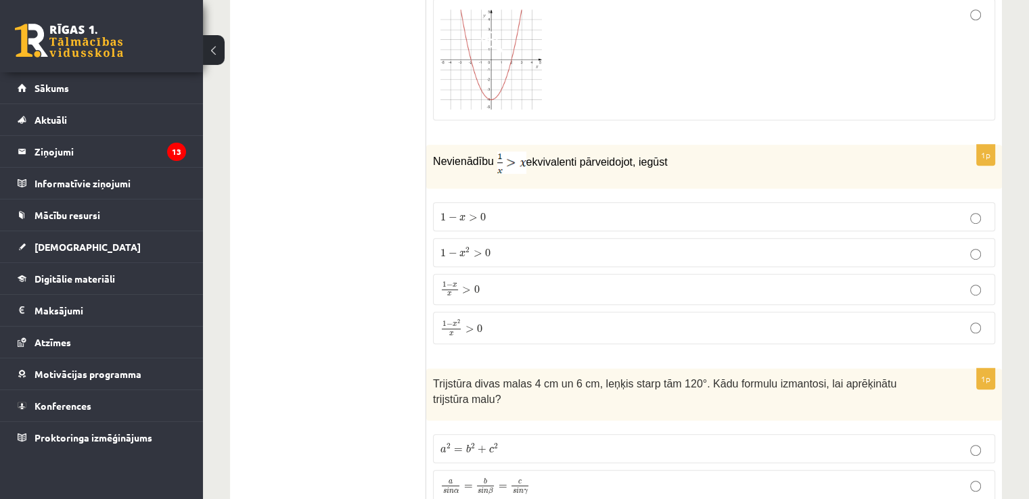
click at [485, 319] on p "1 − x 2 x > 0 1 − x 2 x > 0" at bounding box center [713, 328] width 547 height 18
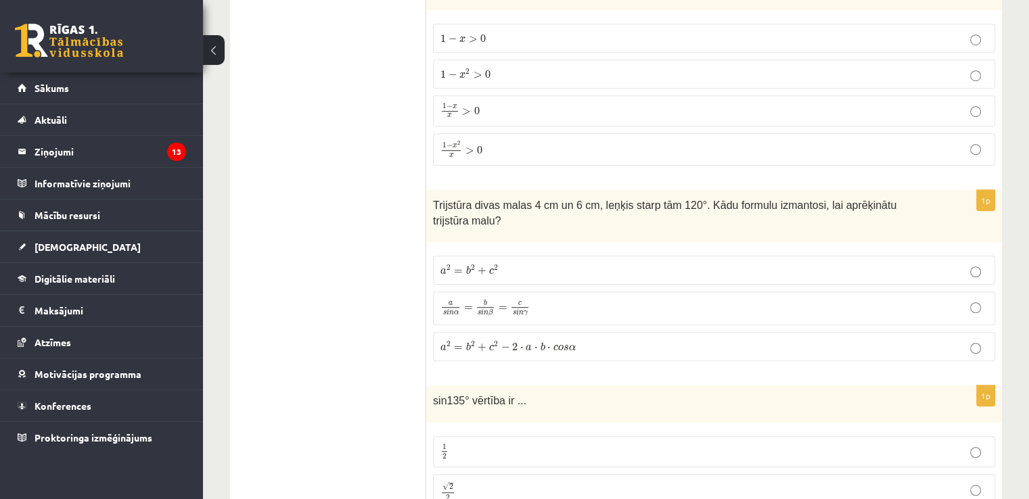
scroll to position [6154, 0]
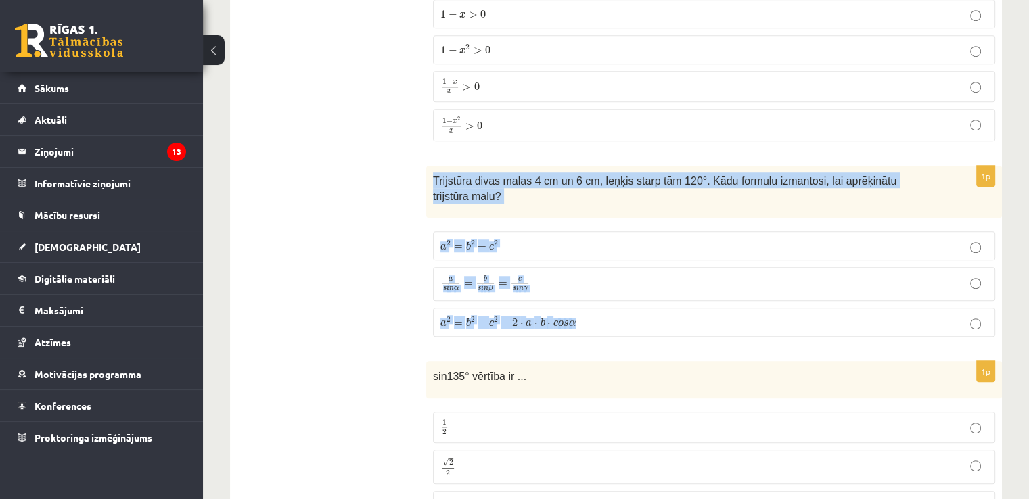
drag, startPoint x: 425, startPoint y: 155, endPoint x: 612, endPoint y: 277, distance: 222.8
click at [612, 277] on div "1p Trijstūra divas malas 4 cm un 6 cm, leņķis starp tām 120°. Kādu formulu izma…" at bounding box center [713, 257] width 575 height 182
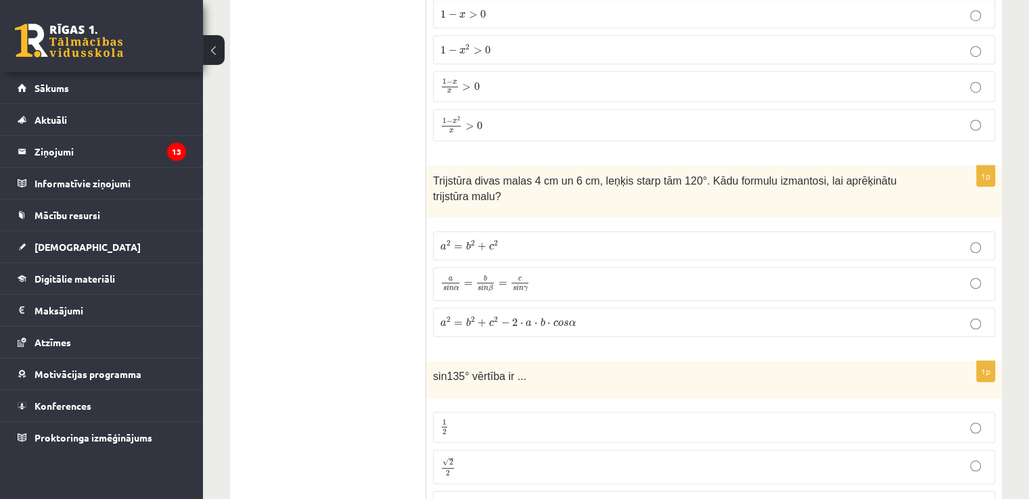
drag, startPoint x: 612, startPoint y: 277, endPoint x: 487, endPoint y: 168, distance: 165.8
click at [511, 172] on div "1p Trijstūra divas malas 4 cm un 6 cm, leņķis starp tām 120°. Kādu formulu izma…" at bounding box center [713, 257] width 575 height 182
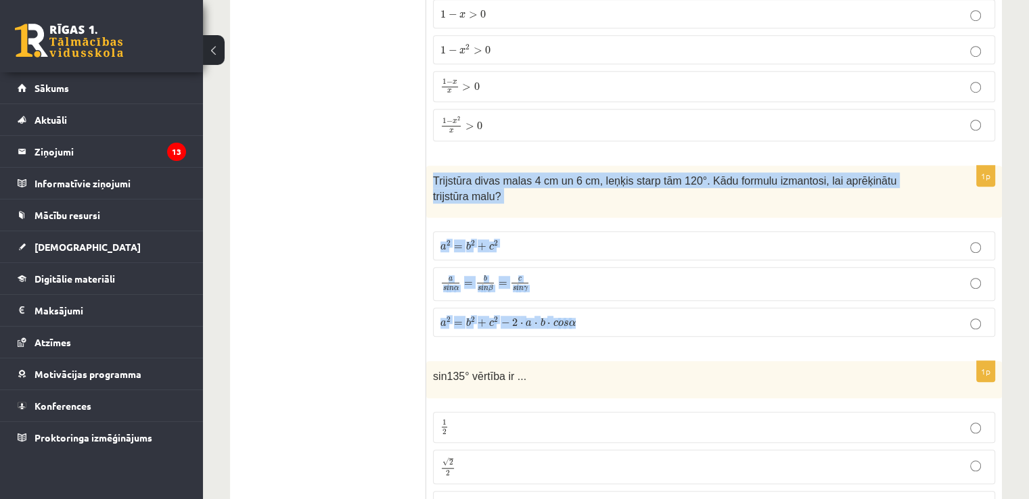
drag, startPoint x: 433, startPoint y: 146, endPoint x: 595, endPoint y: 289, distance: 216.5
click at [595, 289] on div "1p Trijstūra divas malas 4 cm un 6 cm, leņķis starp tām 120°. Kādu formulu izma…" at bounding box center [713, 257] width 575 height 182
copy div "Trijstūra divas malas 4 cm un 6 cm, leņķis starp tām 120°. Kādu formulu izmanto…"
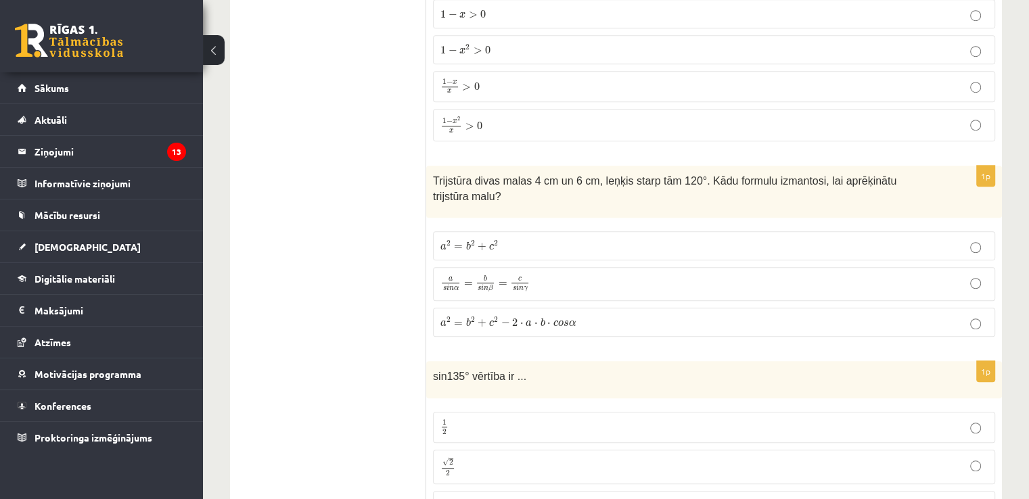
click at [512, 308] on label "a 2 = b 2 + c 2 − 2 ⋅ a ⋅ b ⋅ c o s α a 2 = b 2 + c 2 − 2 ⋅ a ⋅ b ⋅ c o s α" at bounding box center [714, 322] width 562 height 29
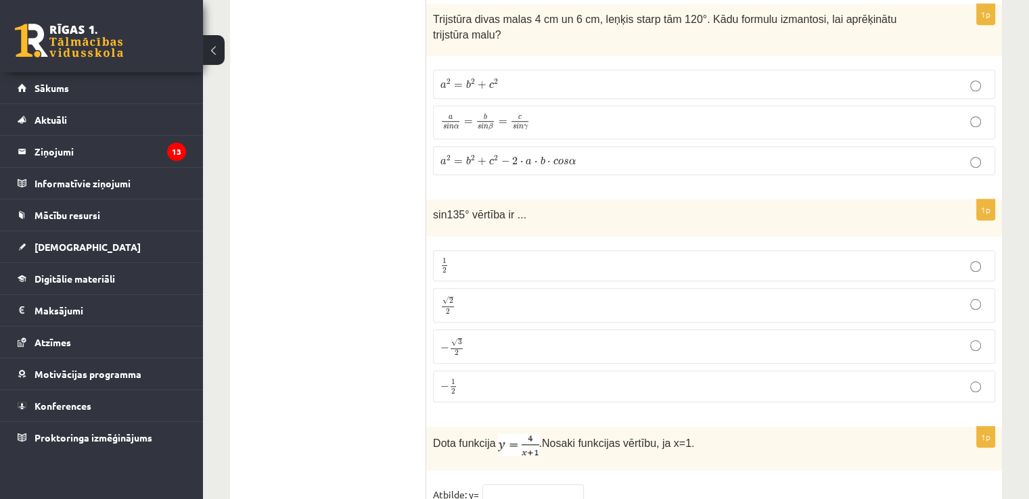
scroll to position [6357, 0]
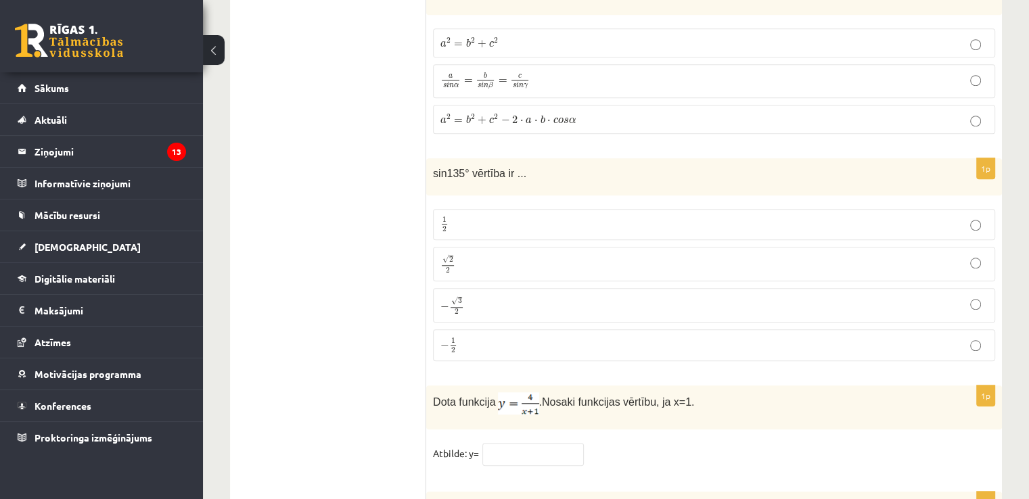
drag, startPoint x: 425, startPoint y: 122, endPoint x: 490, endPoint y: 214, distance: 113.1
click at [438, 168] on span "sin135° vērtība ir ..." at bounding box center [479, 173] width 93 height 11
drag, startPoint x: 429, startPoint y: 122, endPoint x: 528, endPoint y: 285, distance: 190.0
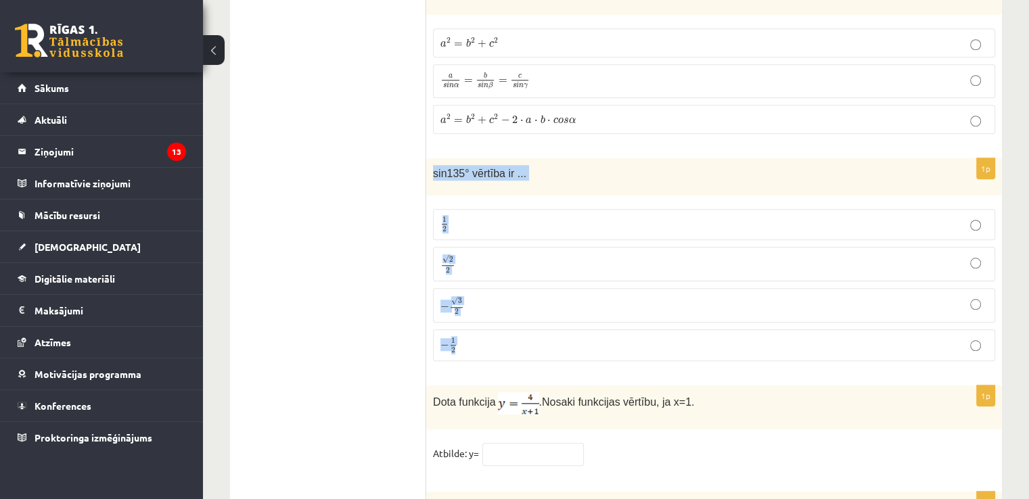
click at [528, 285] on div "1p sin135° vērtība ir ... 1 2 1 2 √ 2 2 2 2 − √ 3 2 − 3 2 − 1 2 − 1 2" at bounding box center [713, 265] width 575 height 214
drag, startPoint x: 528, startPoint y: 285, endPoint x: 444, endPoint y: 124, distance: 180.9
click at [459, 158] on div "sin135° vērtība ir ..." at bounding box center [713, 176] width 575 height 37
drag, startPoint x: 425, startPoint y: 121, endPoint x: 495, endPoint y: 286, distance: 179.1
click at [495, 286] on div "1p sin135° vērtība ir ... 1 2 1 2 √ 2 2 2 2 − √ 3 2 − 3 2 − 1 2 − 1 2" at bounding box center [713, 265] width 575 height 214
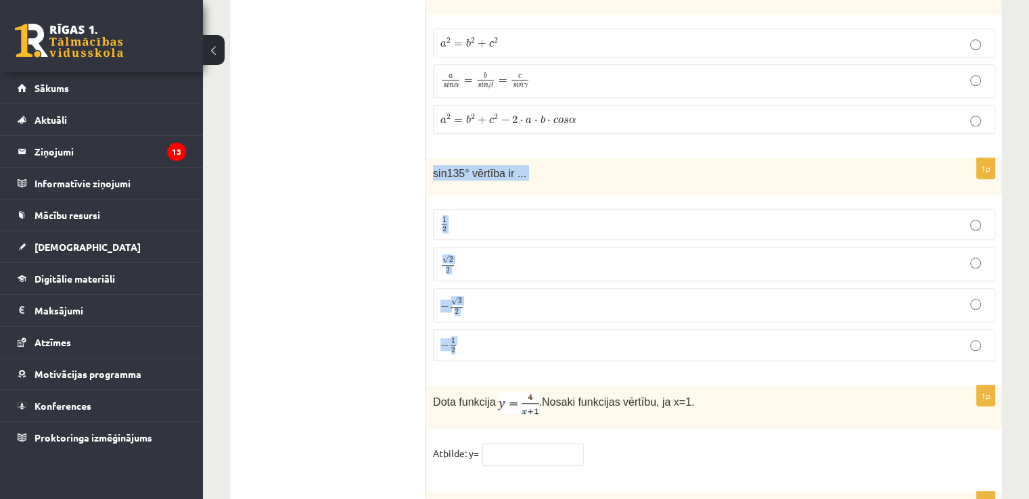
copy div "sin135° vērtība ir ... 1 2 1 2 √ 2 2 2 2 − √ 3 2 − 3 2 − 1 2"
click at [475, 254] on p "√ 2 2 2 2" at bounding box center [713, 264] width 547 height 20
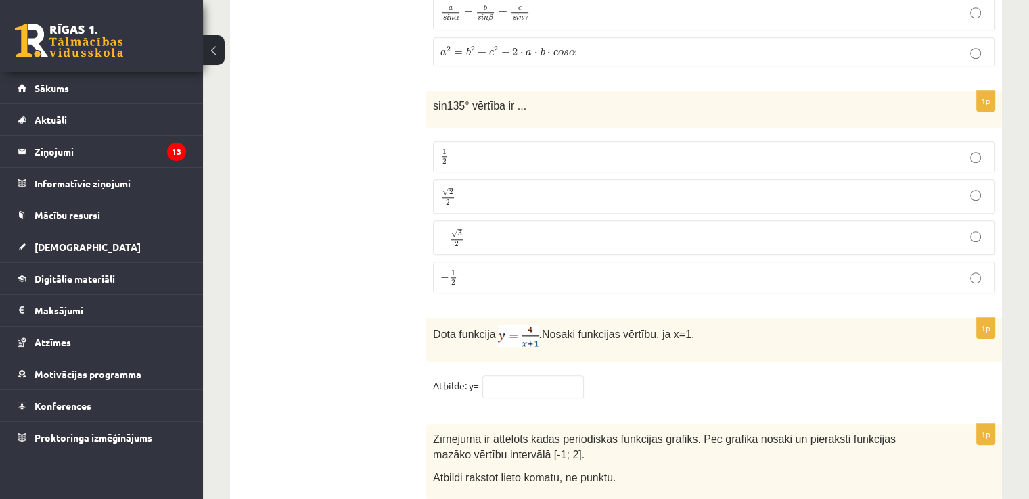
scroll to position [6492, 0]
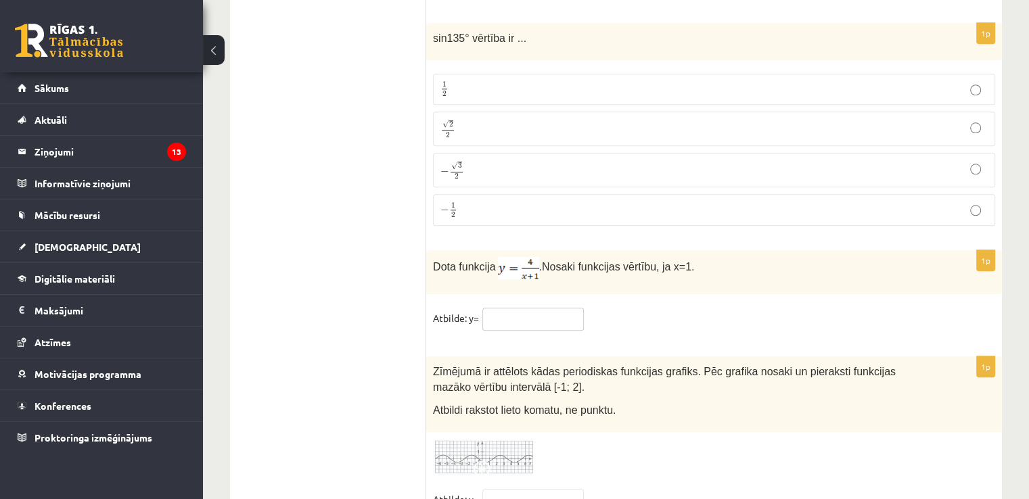
click at [521, 308] on input "text" at bounding box center [532, 319] width 101 height 23
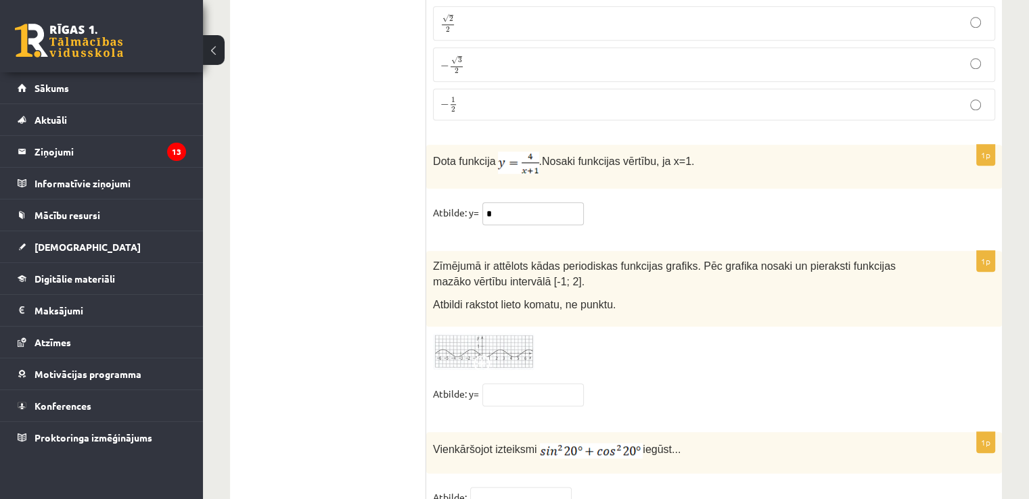
scroll to position [6614, 0]
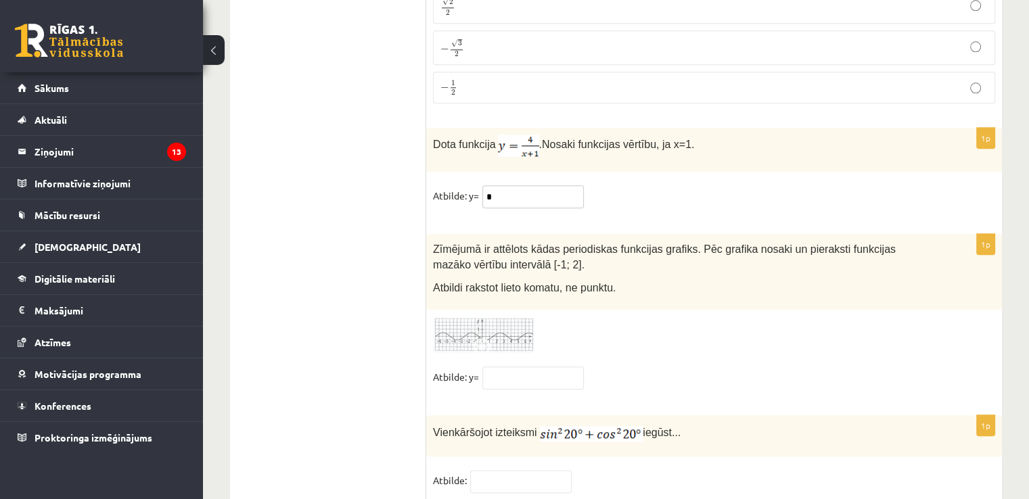
type input "*"
click at [497, 316] on img at bounding box center [483, 334] width 101 height 37
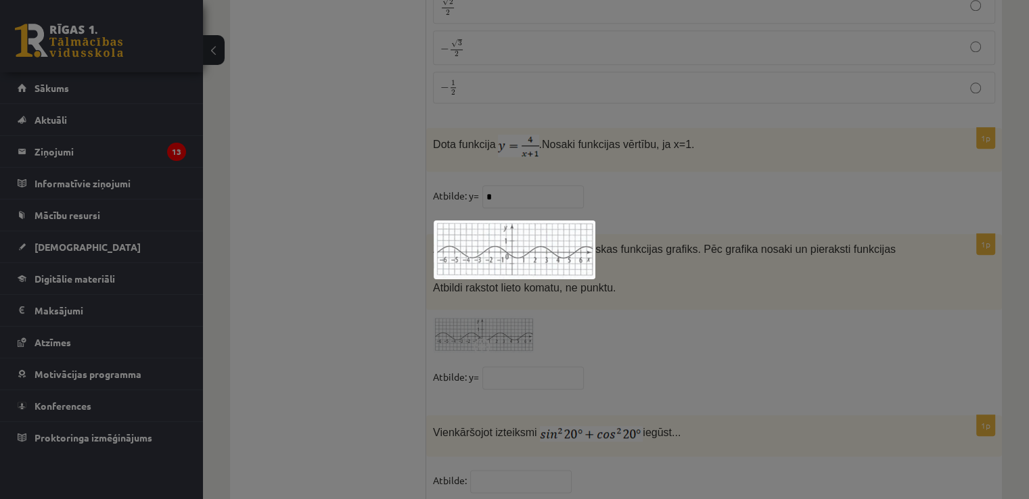
click at [623, 301] on div at bounding box center [514, 249] width 1029 height 499
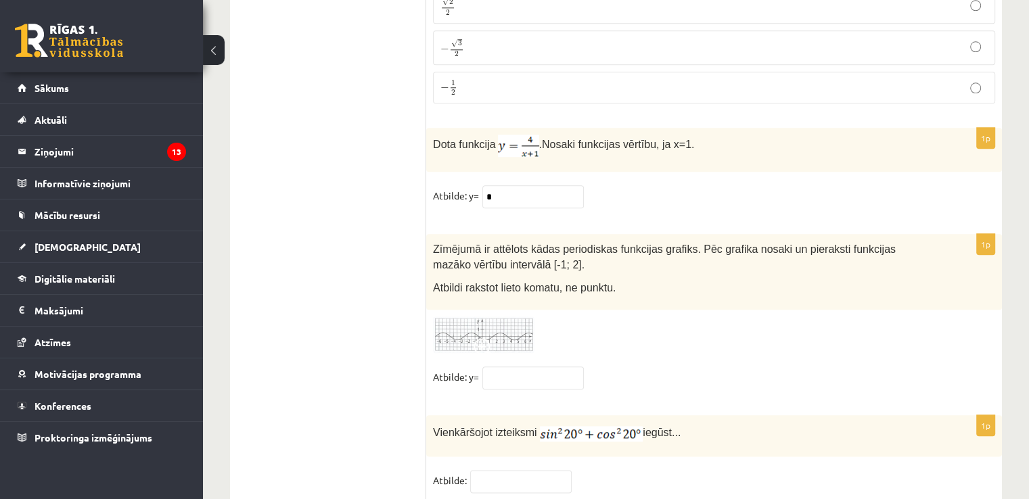
click at [502, 316] on img at bounding box center [483, 334] width 101 height 37
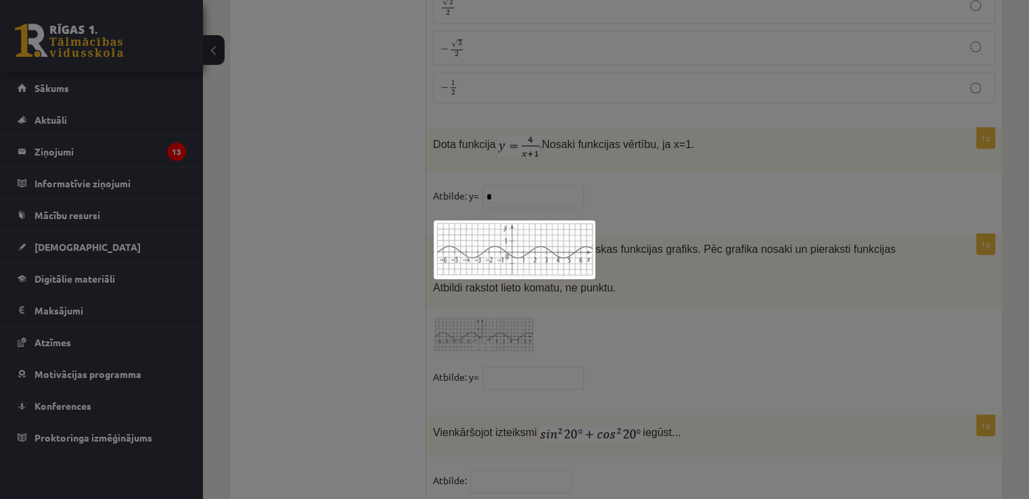
click at [638, 294] on div at bounding box center [514, 249] width 1029 height 499
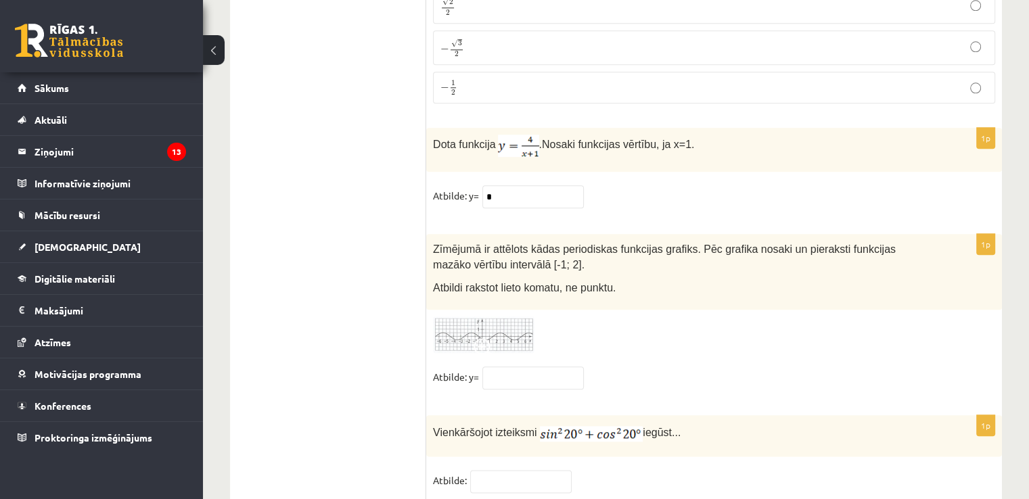
click at [458, 261] on div "1p Zīmējumā ir attēlots kādas periodiskas funkcijas grafiks. Pēc grafika nosaki…" at bounding box center [713, 318] width 575 height 168
click at [450, 316] on img at bounding box center [483, 334] width 101 height 37
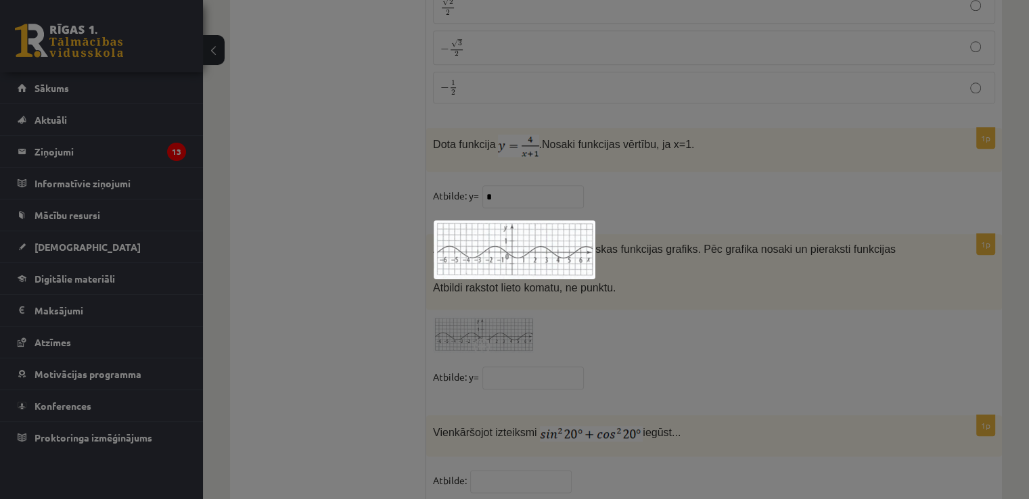
click at [634, 224] on div at bounding box center [514, 249] width 1029 height 499
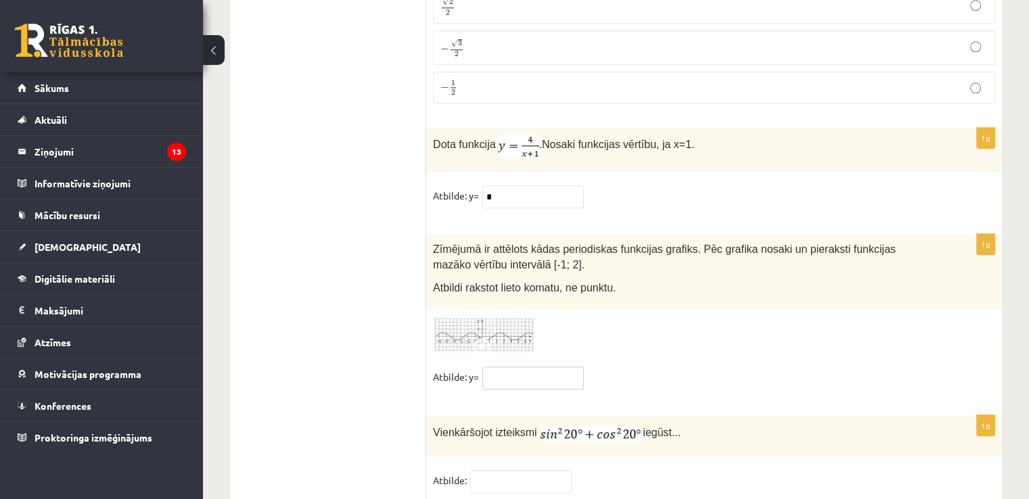
click at [541, 367] on input "text" at bounding box center [532, 378] width 101 height 23
type input "*"
click at [490, 470] on input "text" at bounding box center [520, 481] width 101 height 23
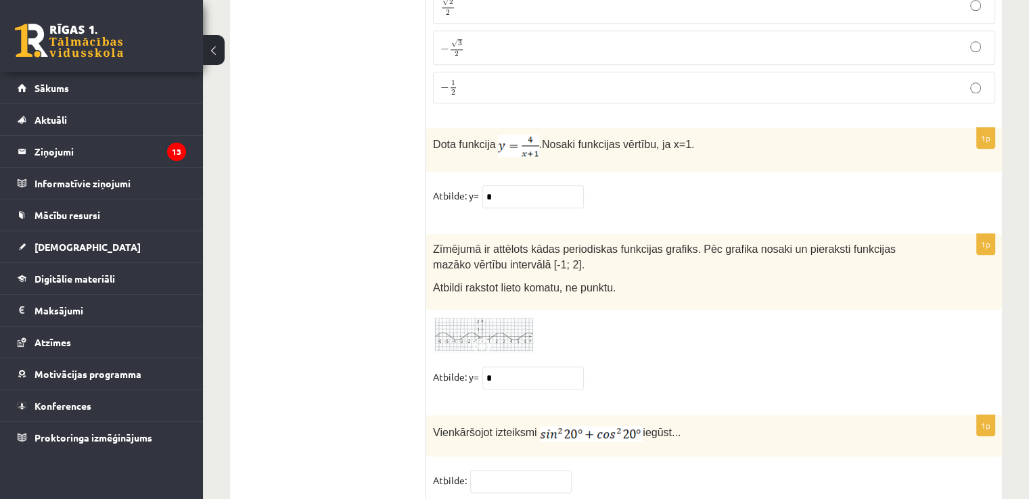
click at [665, 470] on fieldset "Atbilde:" at bounding box center [714, 484] width 562 height 28
click at [519, 470] on input "text" at bounding box center [520, 481] width 101 height 23
click at [814, 452] on div "1p Vienkāršojot izteiksmi iegūst... Atbilde:" at bounding box center [713, 460] width 575 height 90
click at [503, 470] on input "text" at bounding box center [520, 481] width 101 height 23
type input "*"
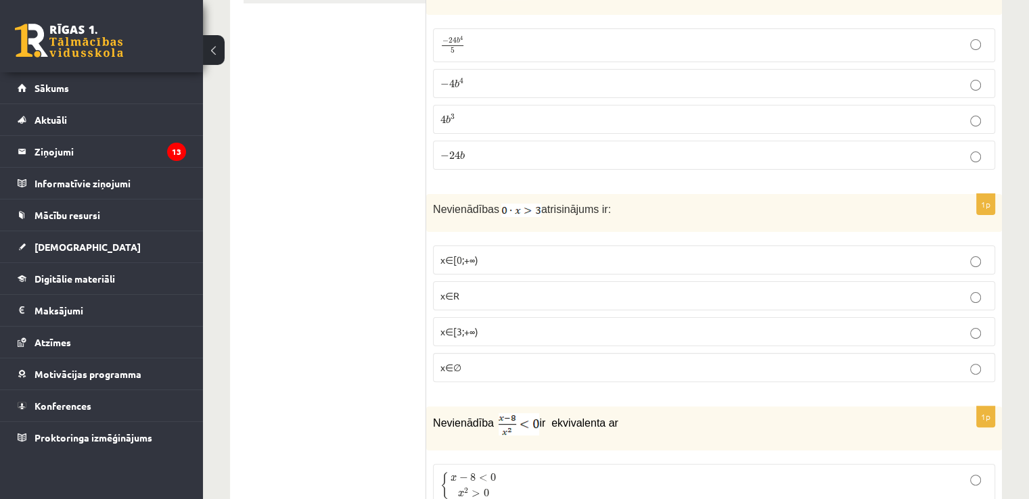
scroll to position [0, 0]
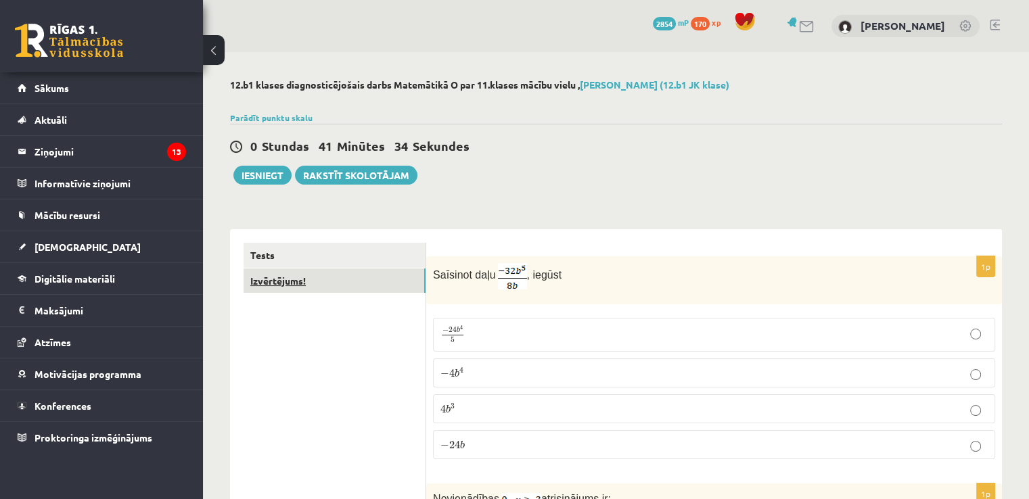
click at [266, 285] on link "Izvērtējums!" at bounding box center [334, 280] width 182 height 25
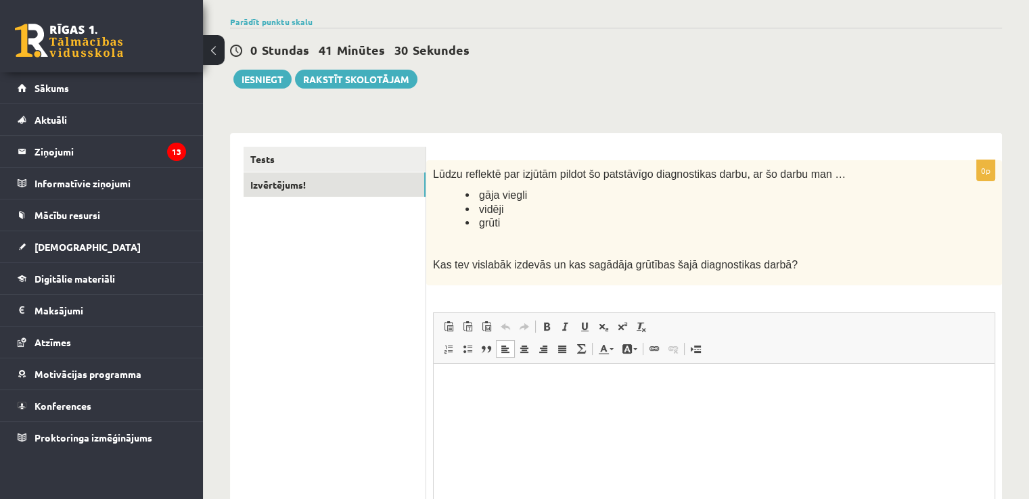
click at [507, 405] on html at bounding box center [713, 384] width 561 height 41
click at [257, 87] on button "Iesniegt" at bounding box center [262, 79] width 58 height 19
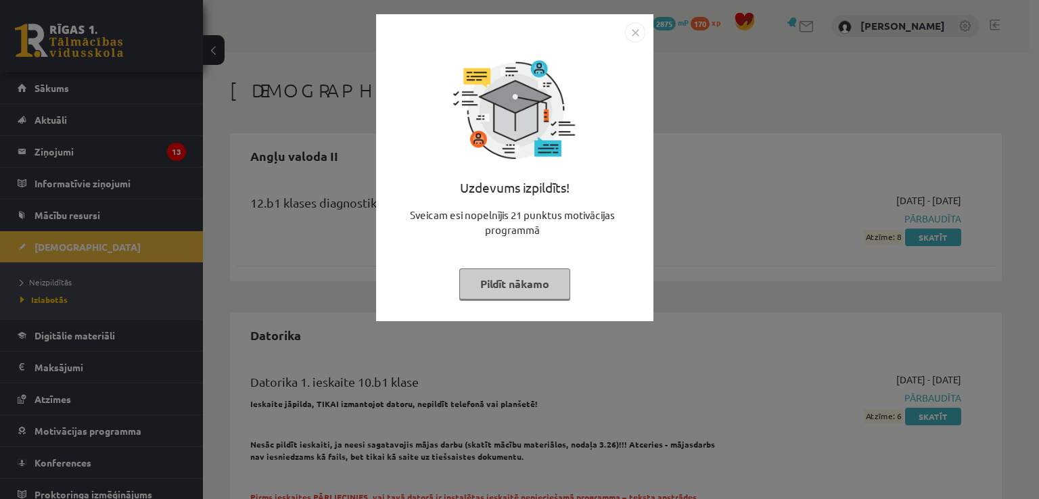
click at [544, 285] on button "Pildīt nākamo" at bounding box center [514, 283] width 111 height 31
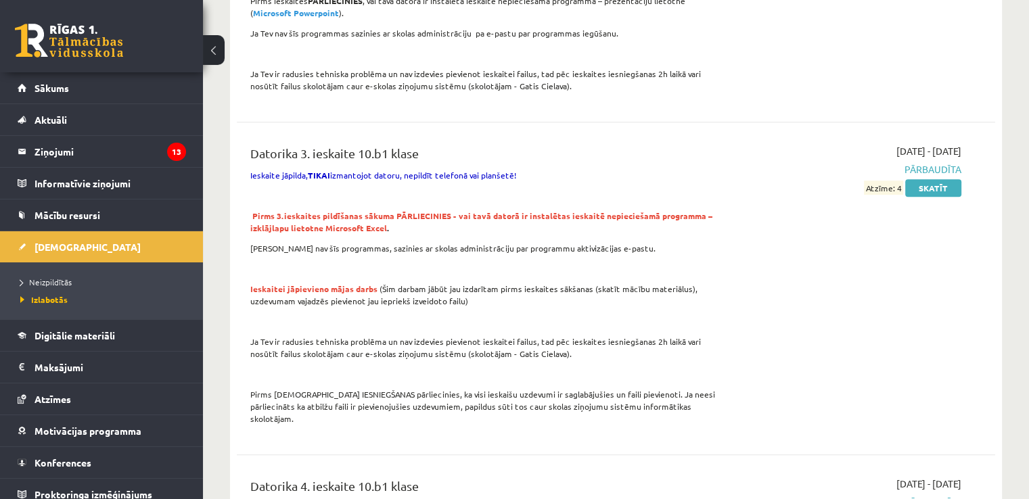
scroll to position [1082, 0]
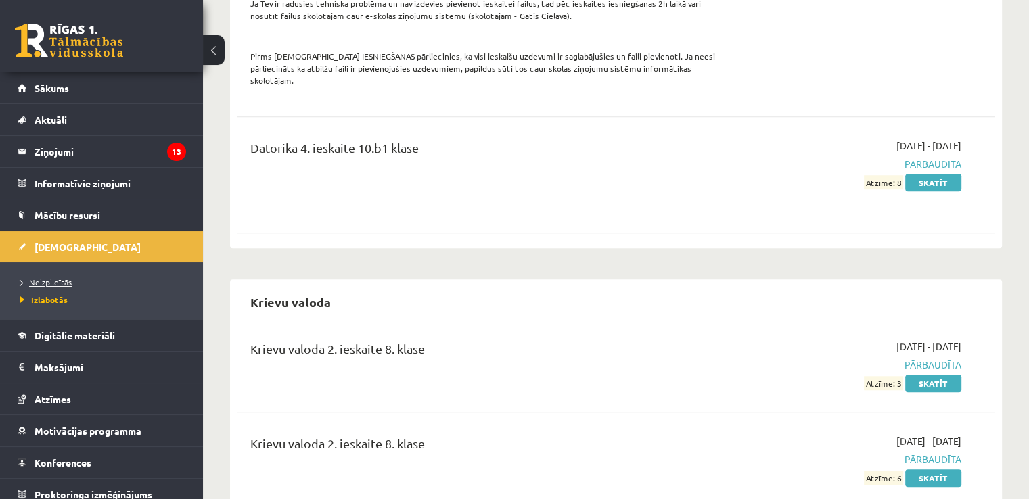
click at [66, 282] on span "Neizpildītās" at bounding box center [45, 282] width 51 height 11
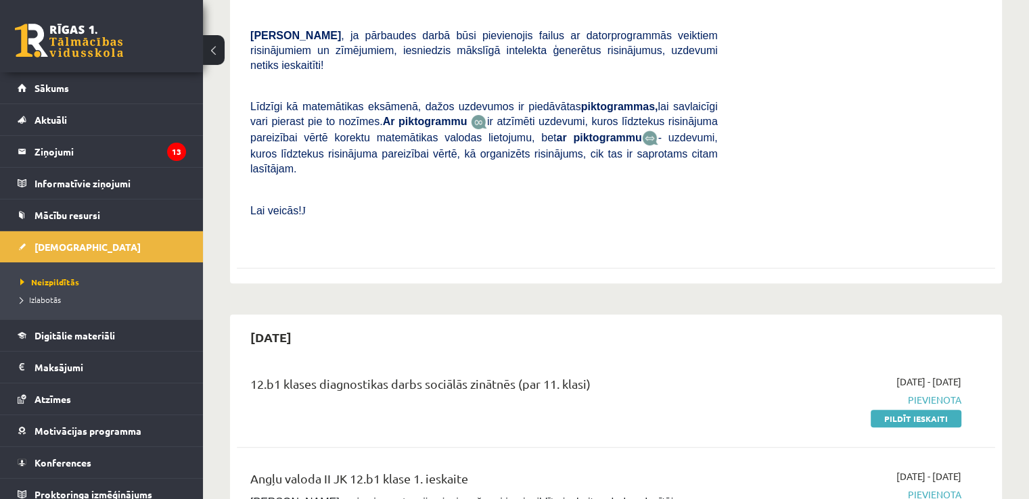
scroll to position [473, 0]
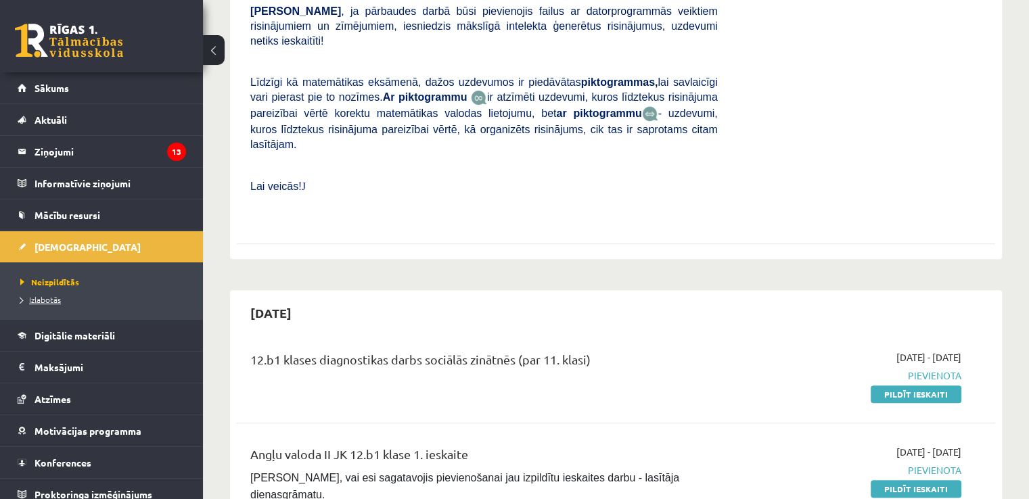
click at [50, 296] on span "Izlabotās" at bounding box center [40, 299] width 41 height 11
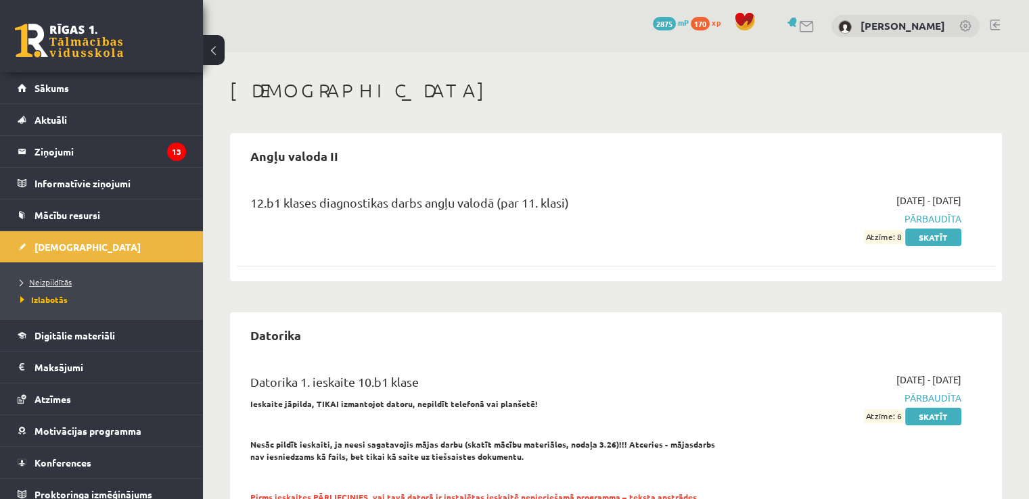
click at [54, 286] on link "Neizpildītās" at bounding box center [104, 282] width 169 height 12
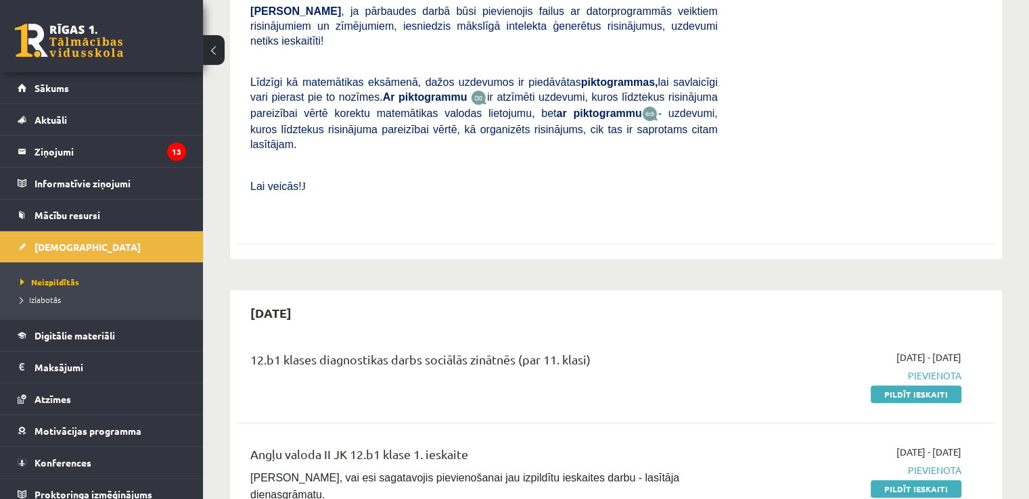
scroll to position [541, 0]
